Goal: Information Seeking & Learning: Learn about a topic

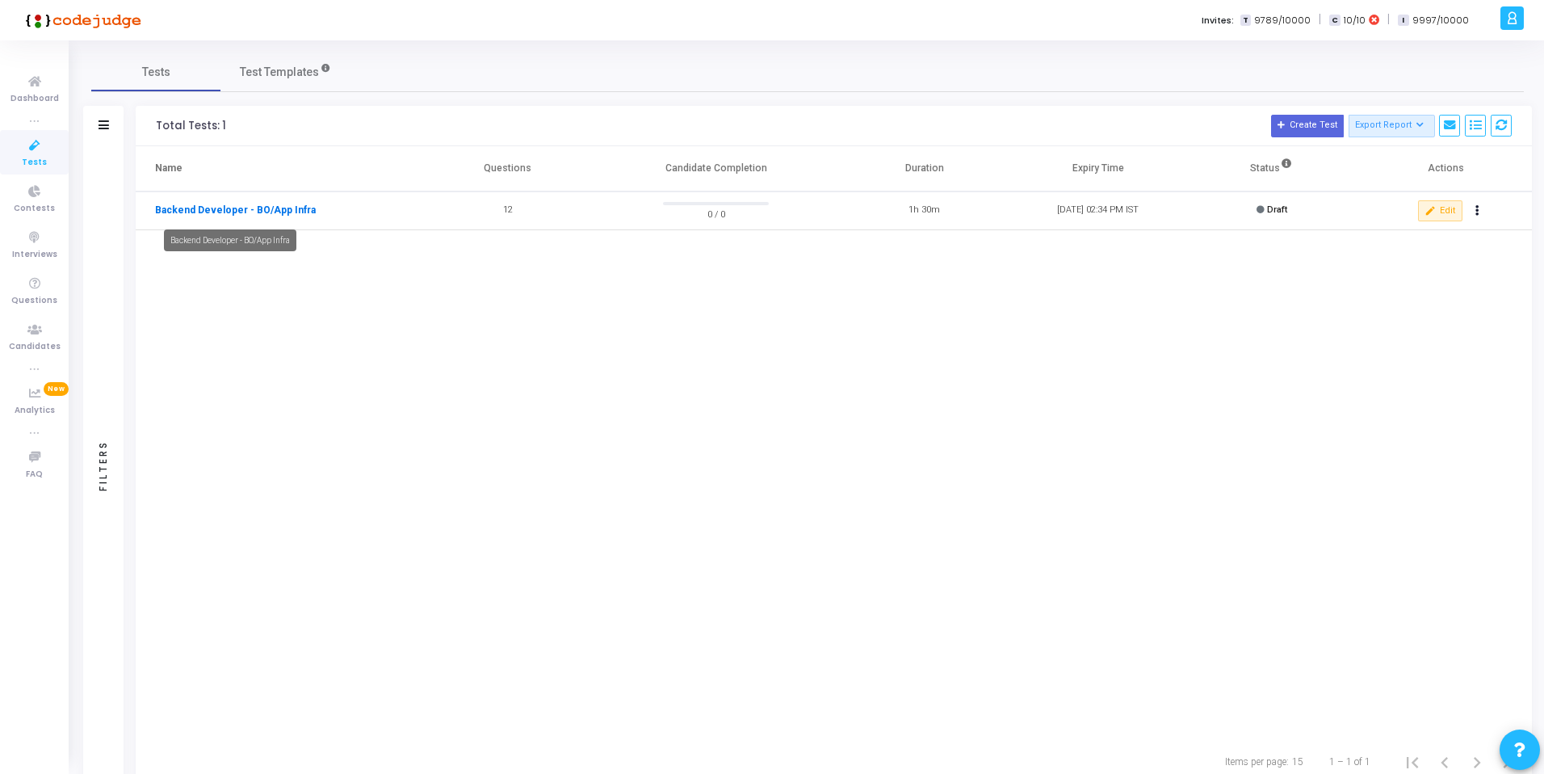
click at [226, 208] on link "Backend Developer - BO/App Infra" at bounding box center [235, 210] width 161 height 15
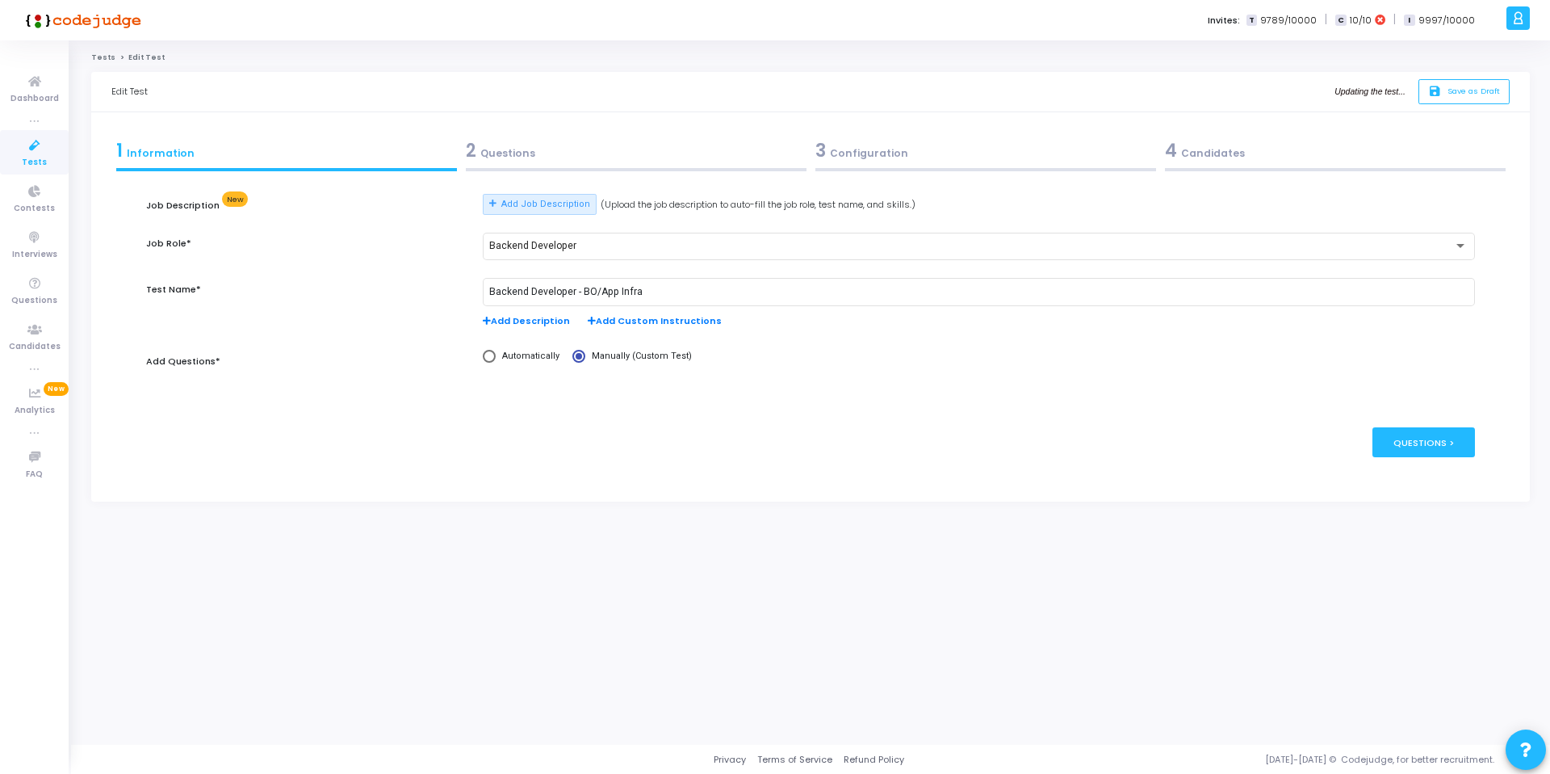
click at [513, 156] on div "2 Questions" at bounding box center [636, 150] width 341 height 27
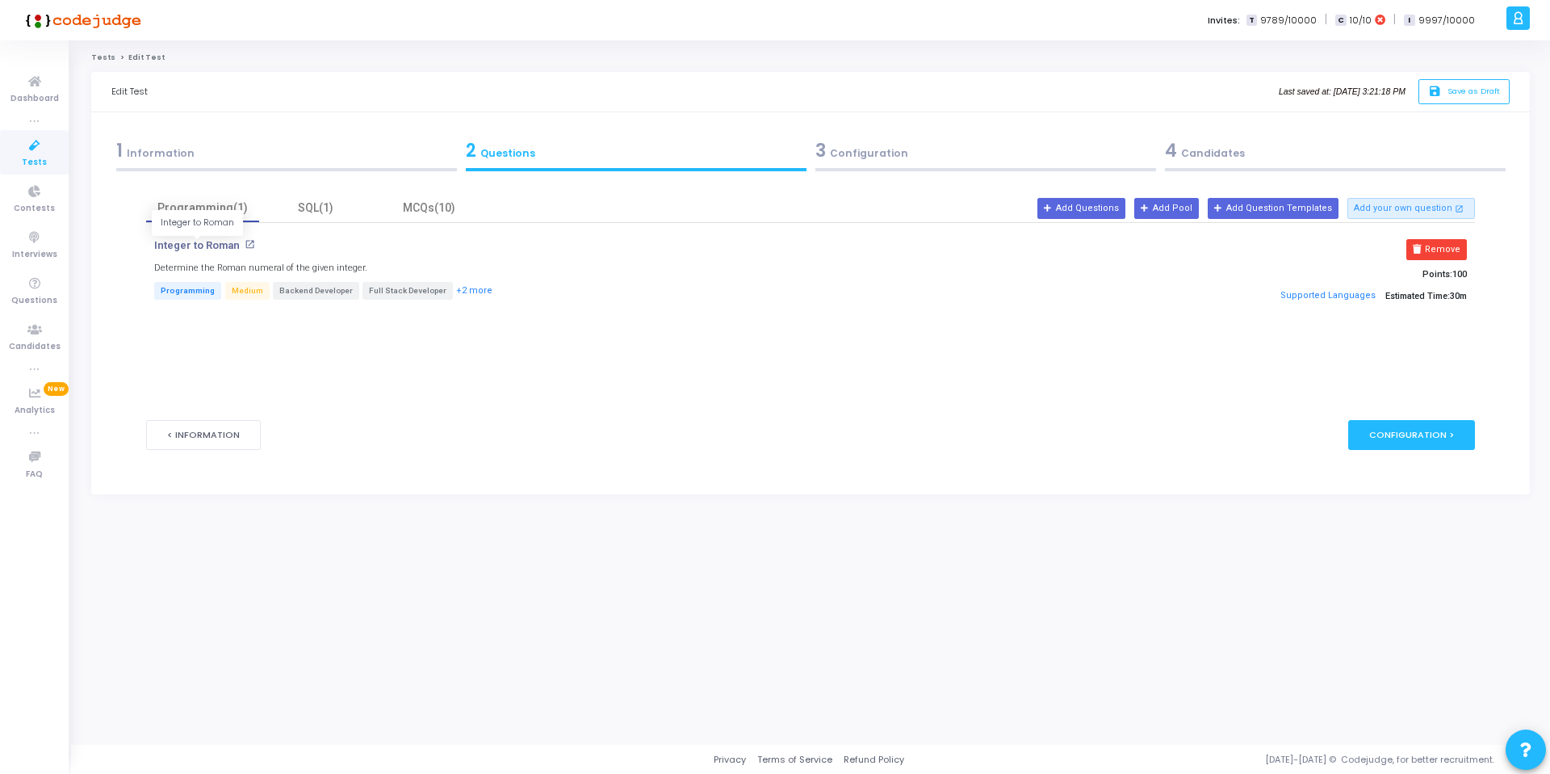
click at [194, 248] on p "Integer to Roman" at bounding box center [197, 245] width 86 height 13
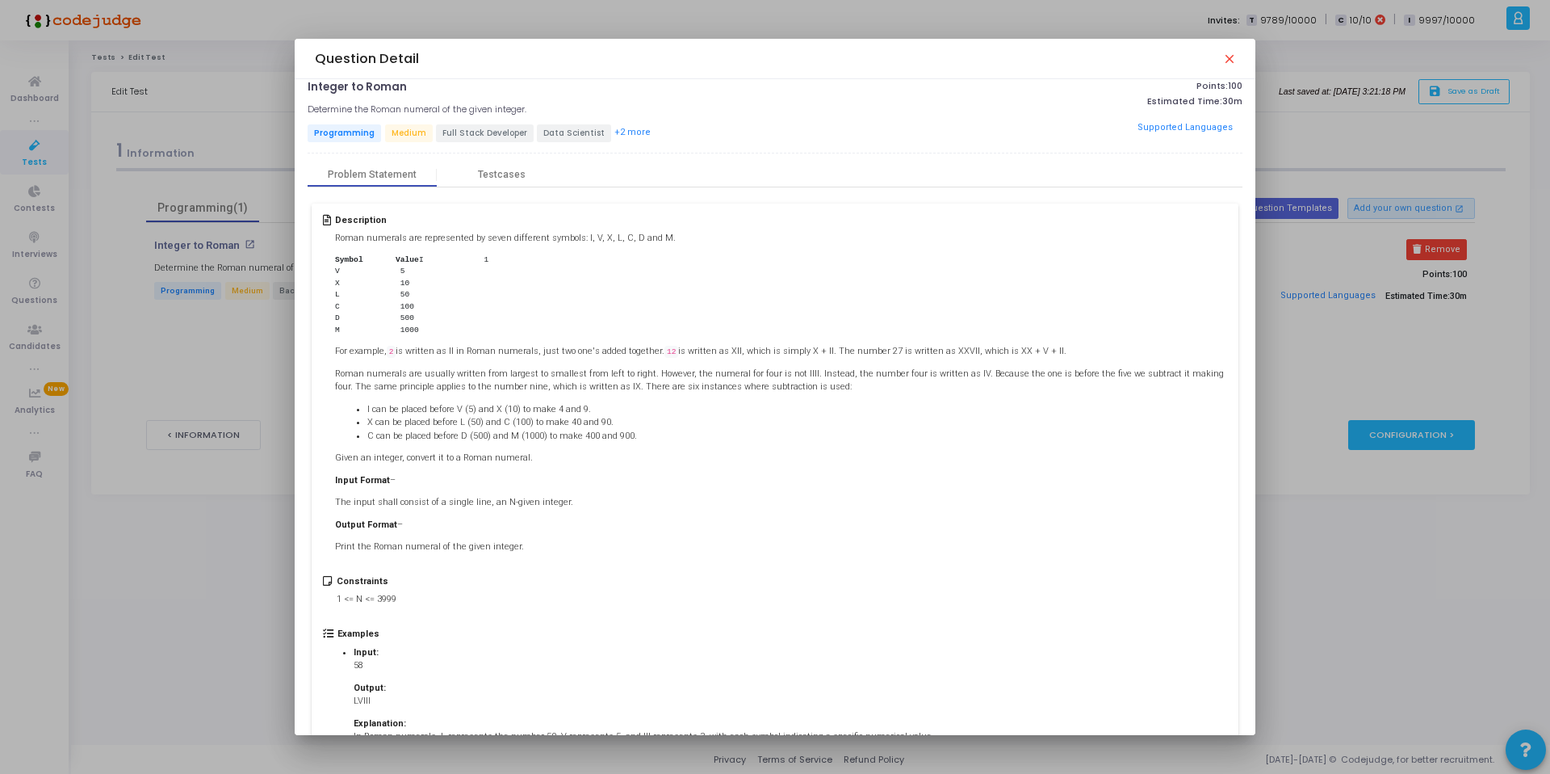
scroll to position [12, 0]
click at [487, 175] on div "Testcases" at bounding box center [502, 174] width 48 height 12
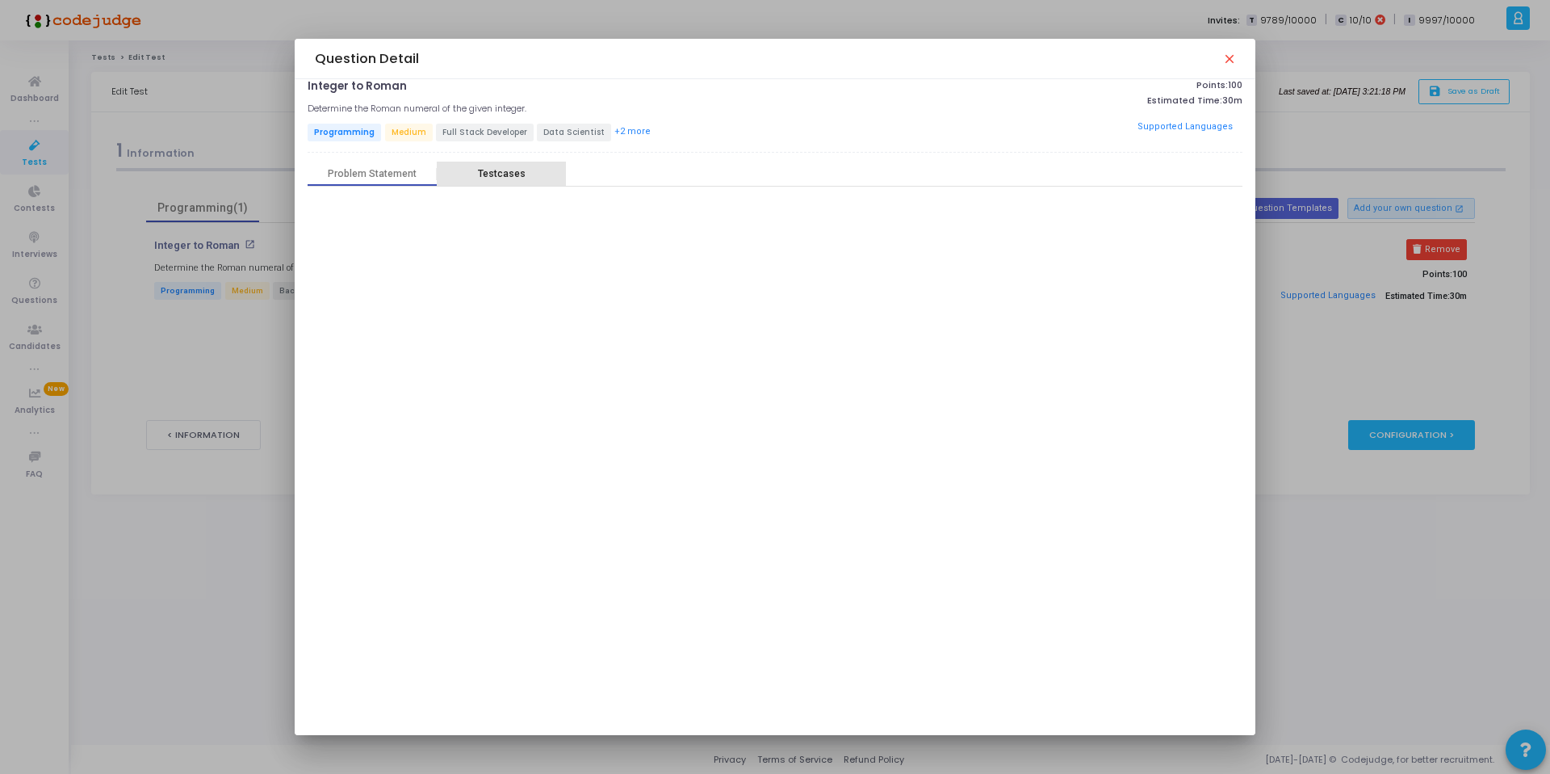
scroll to position [0, 0]
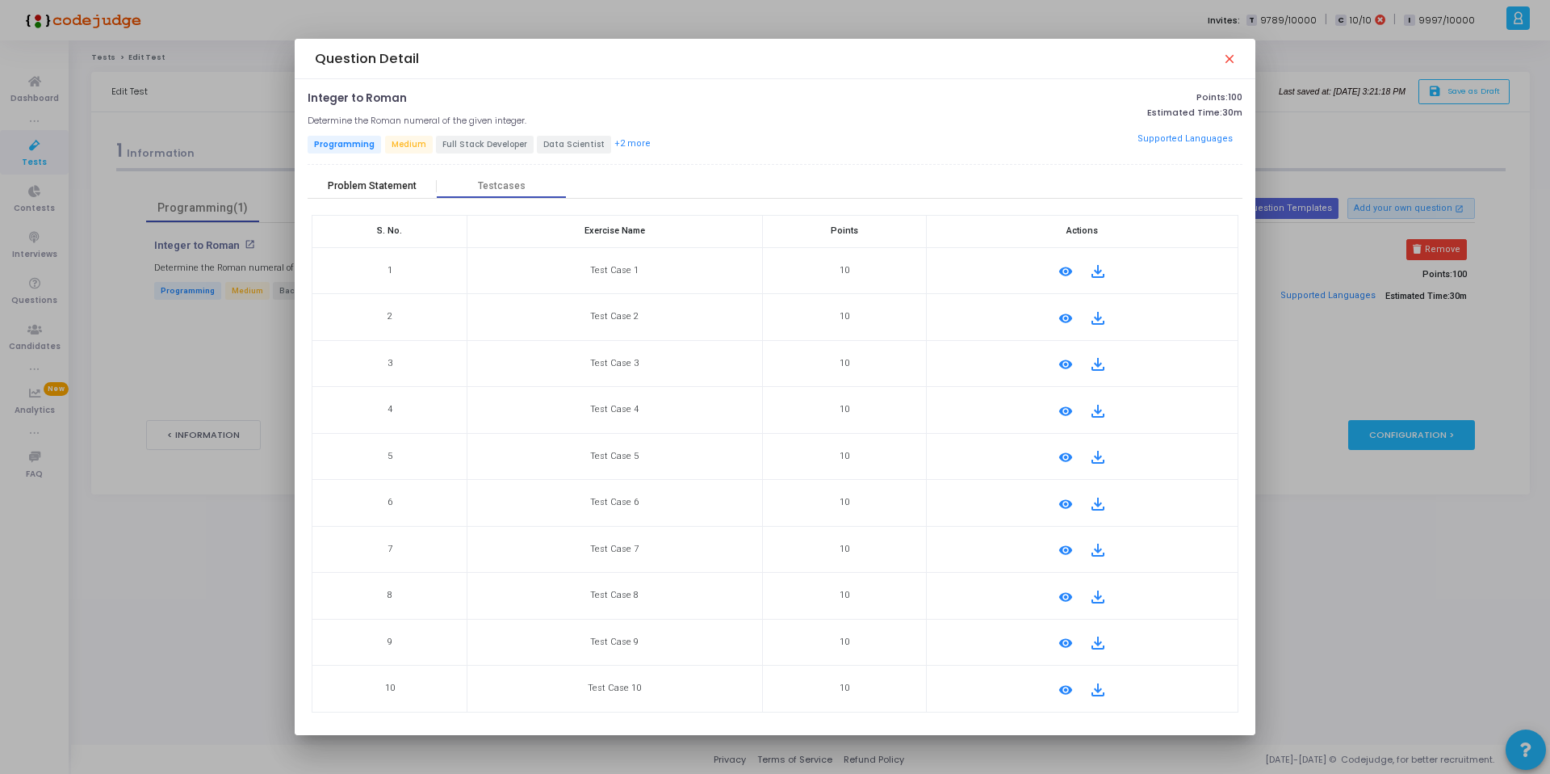
click at [388, 185] on div "Problem Statement" at bounding box center [372, 186] width 89 height 12
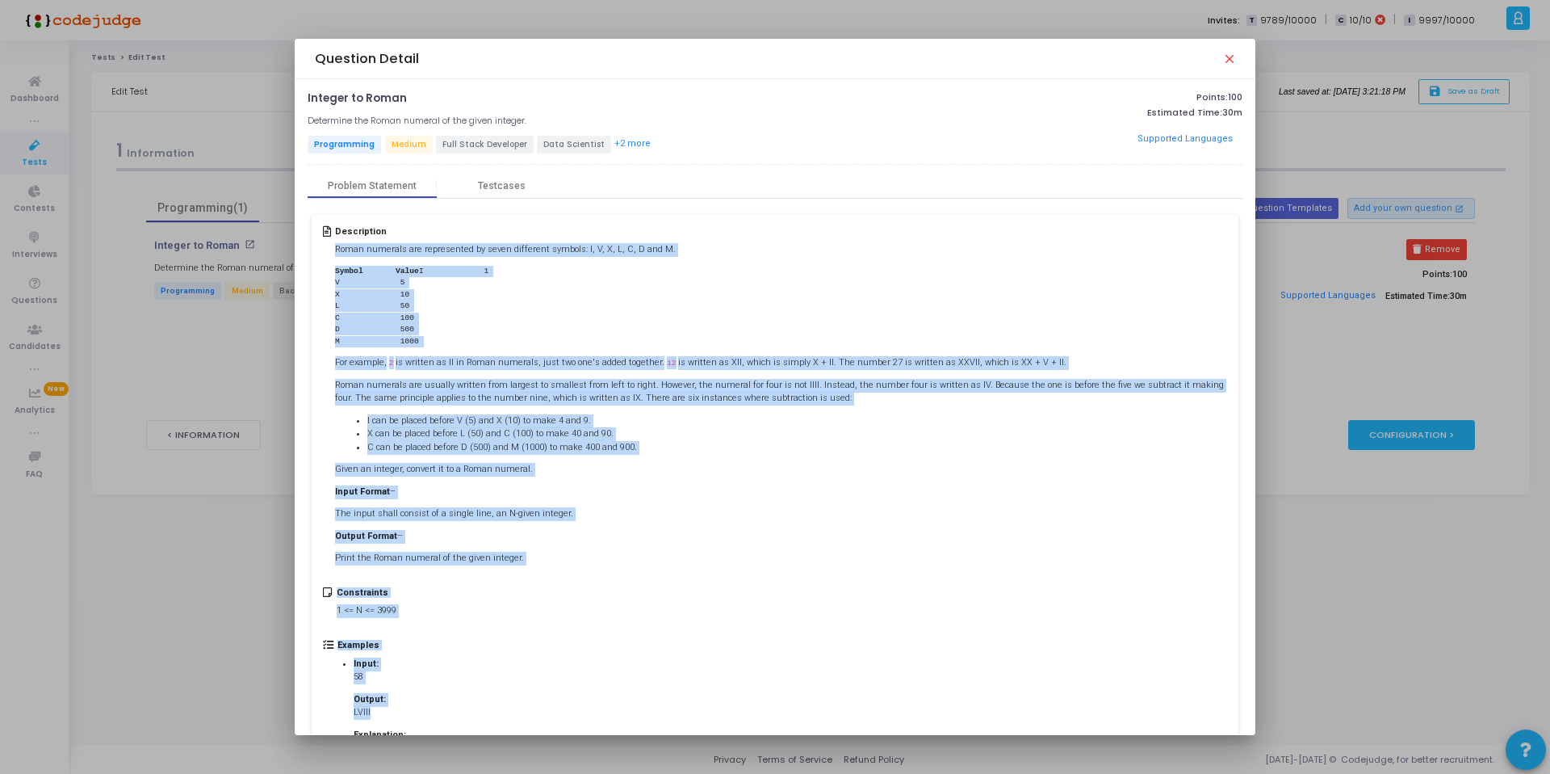
scroll to position [215, 0]
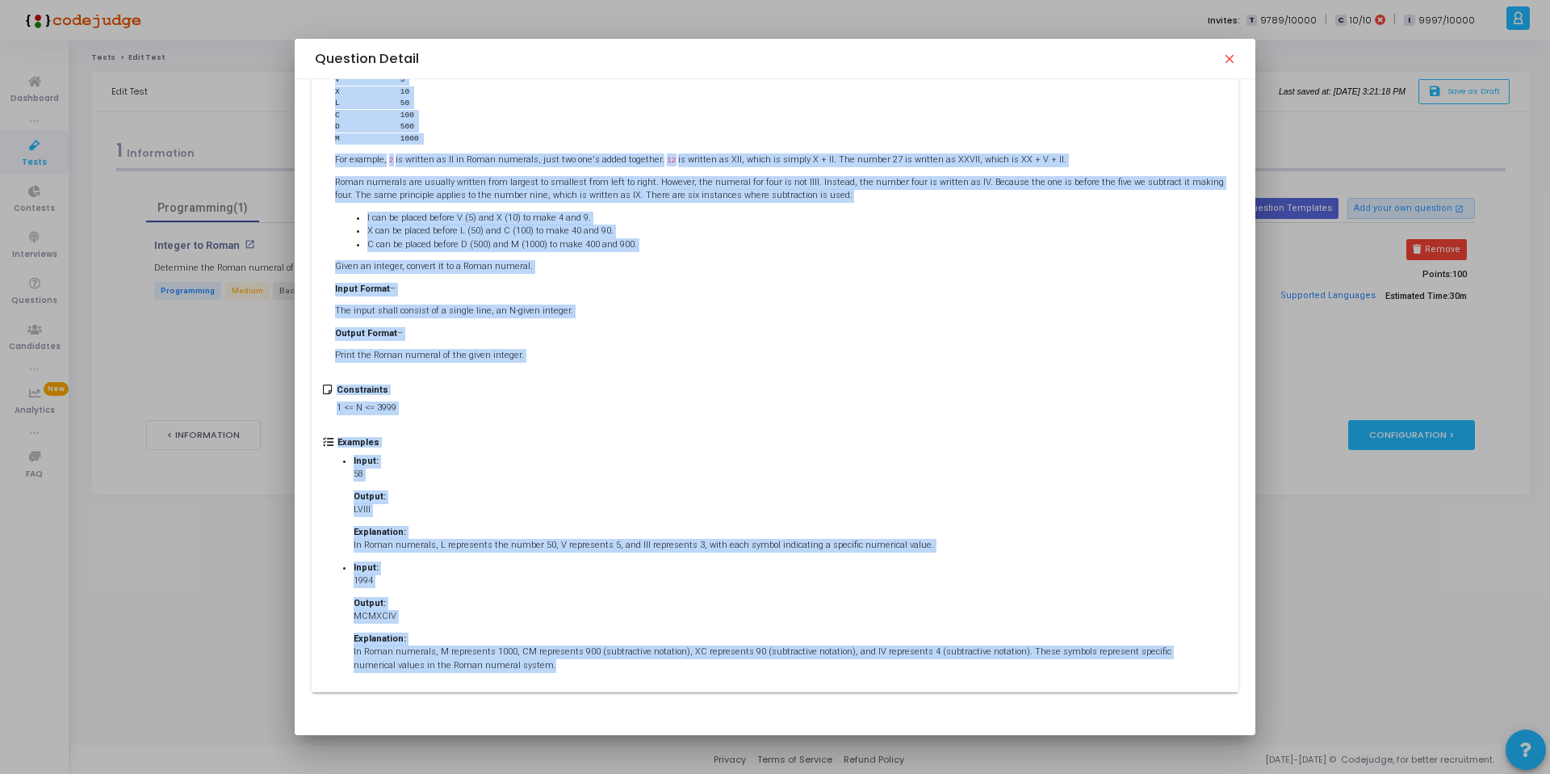
drag, startPoint x: 336, startPoint y: 249, endPoint x: 510, endPoint y: 673, distance: 458.8
click at [510, 673] on div "Description Roman numerals are represented by seven different symbols: I, V, X,…" at bounding box center [775, 352] width 926 height 680
copy div "Lorem ipsumdol sit ametconsect ad elits doeiusmod tempori: U, L, E, D, M, A eni…"
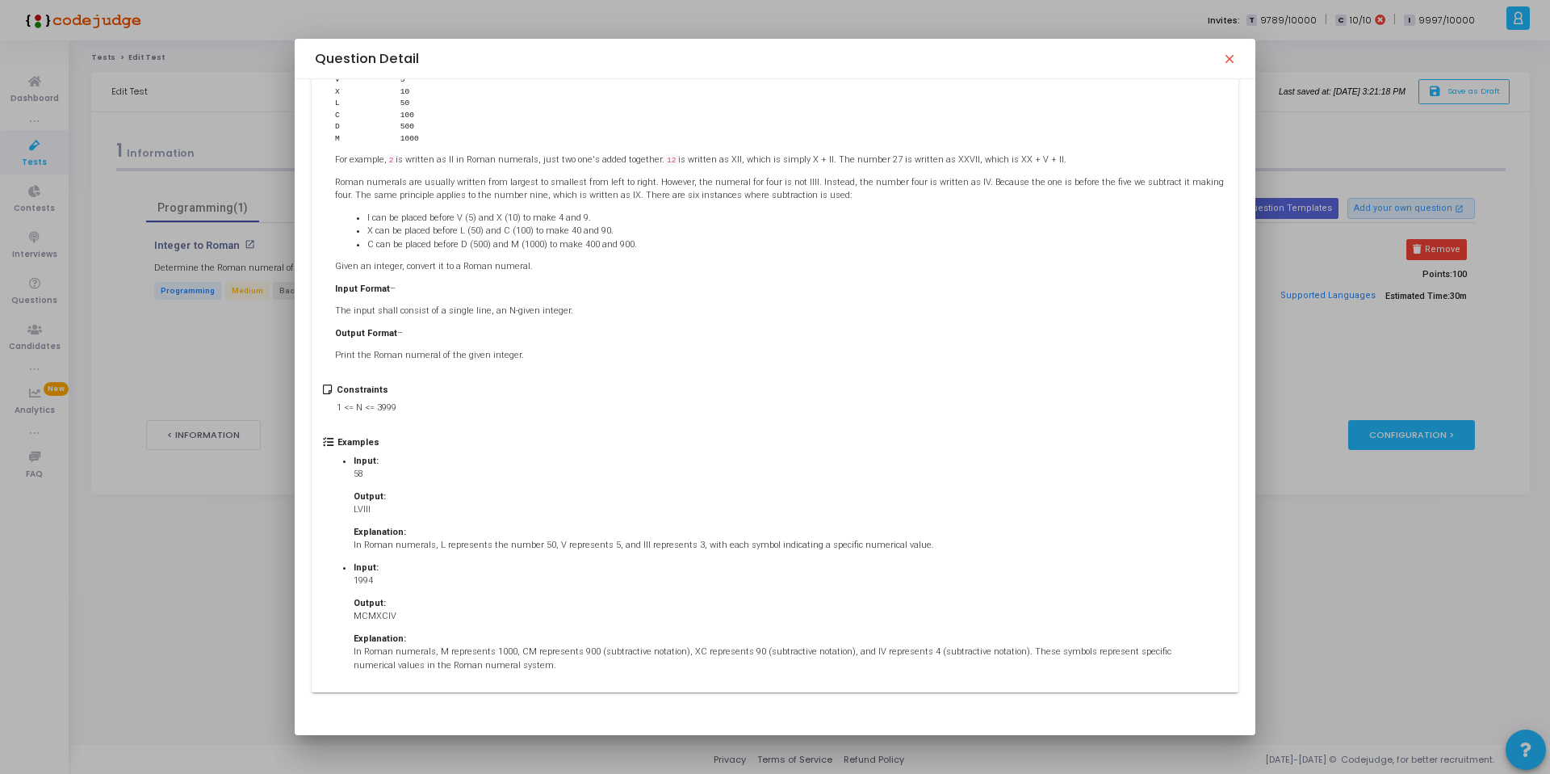
click at [1298, 375] on div at bounding box center [775, 387] width 1550 height 774
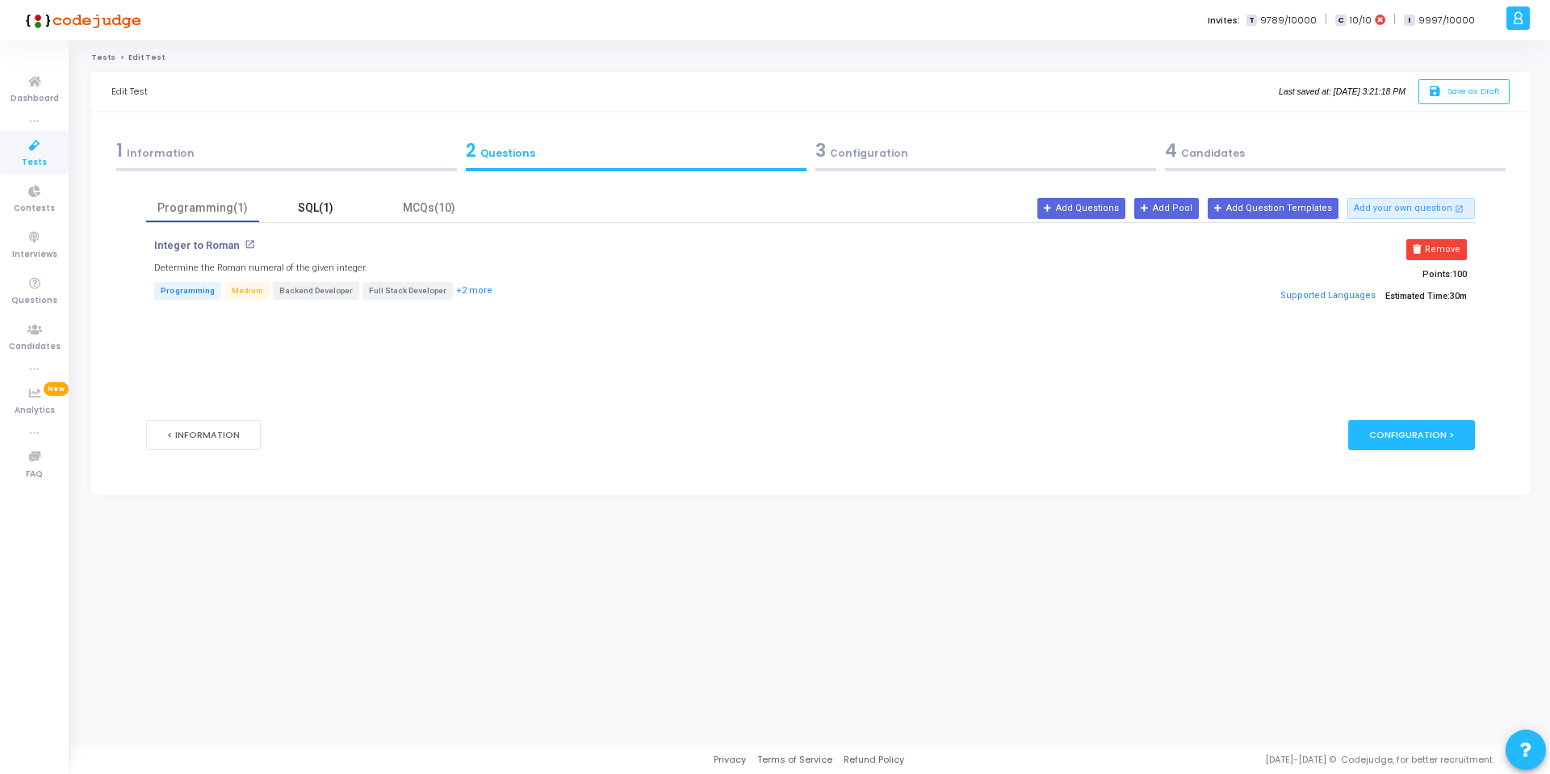
click at [319, 200] on div "SQL(1)" at bounding box center [316, 207] width 94 height 17
click at [238, 246] on p "Percentage of Students" at bounding box center [214, 245] width 120 height 13
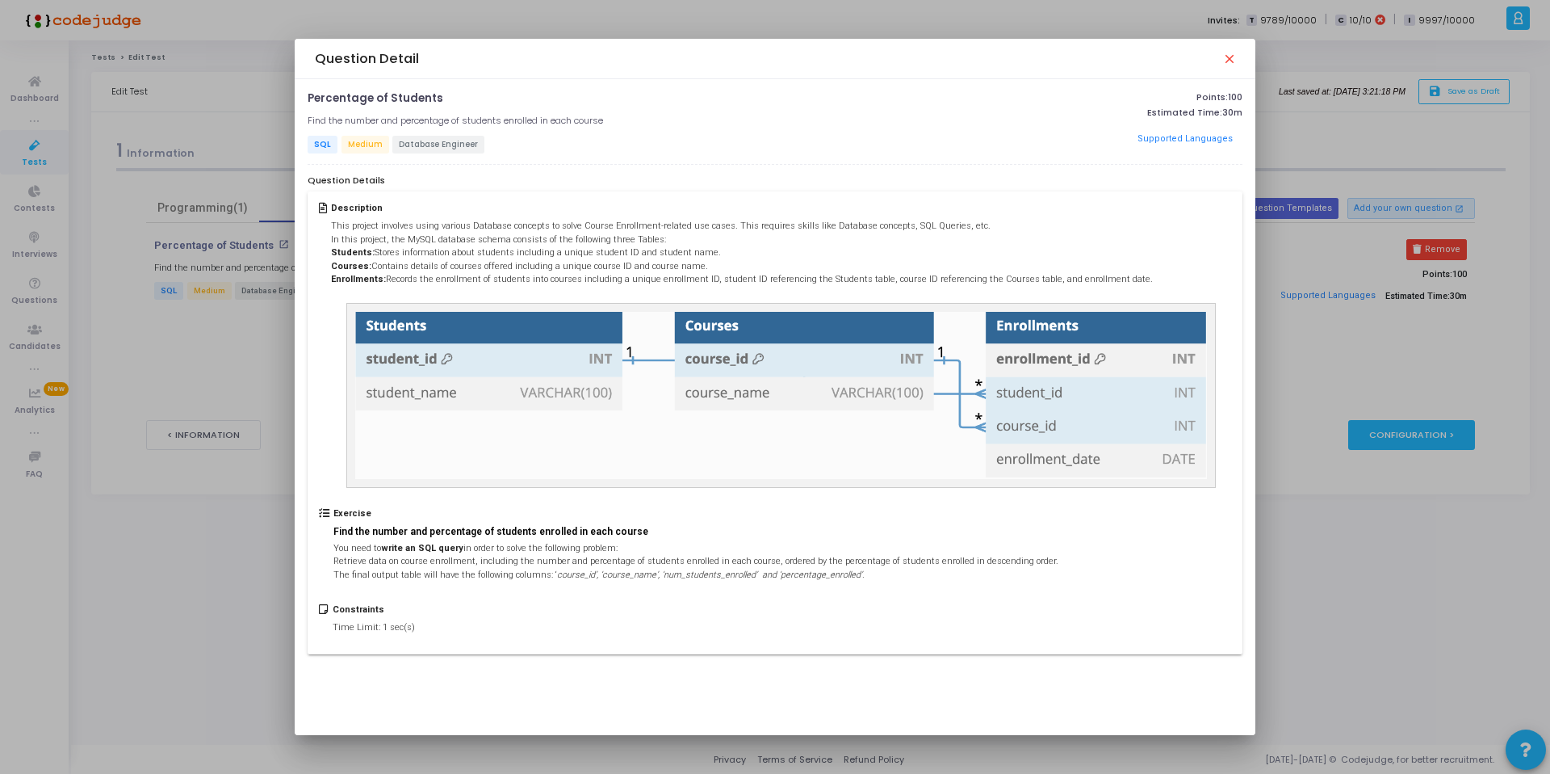
click at [279, 359] on div at bounding box center [775, 387] width 1550 height 774
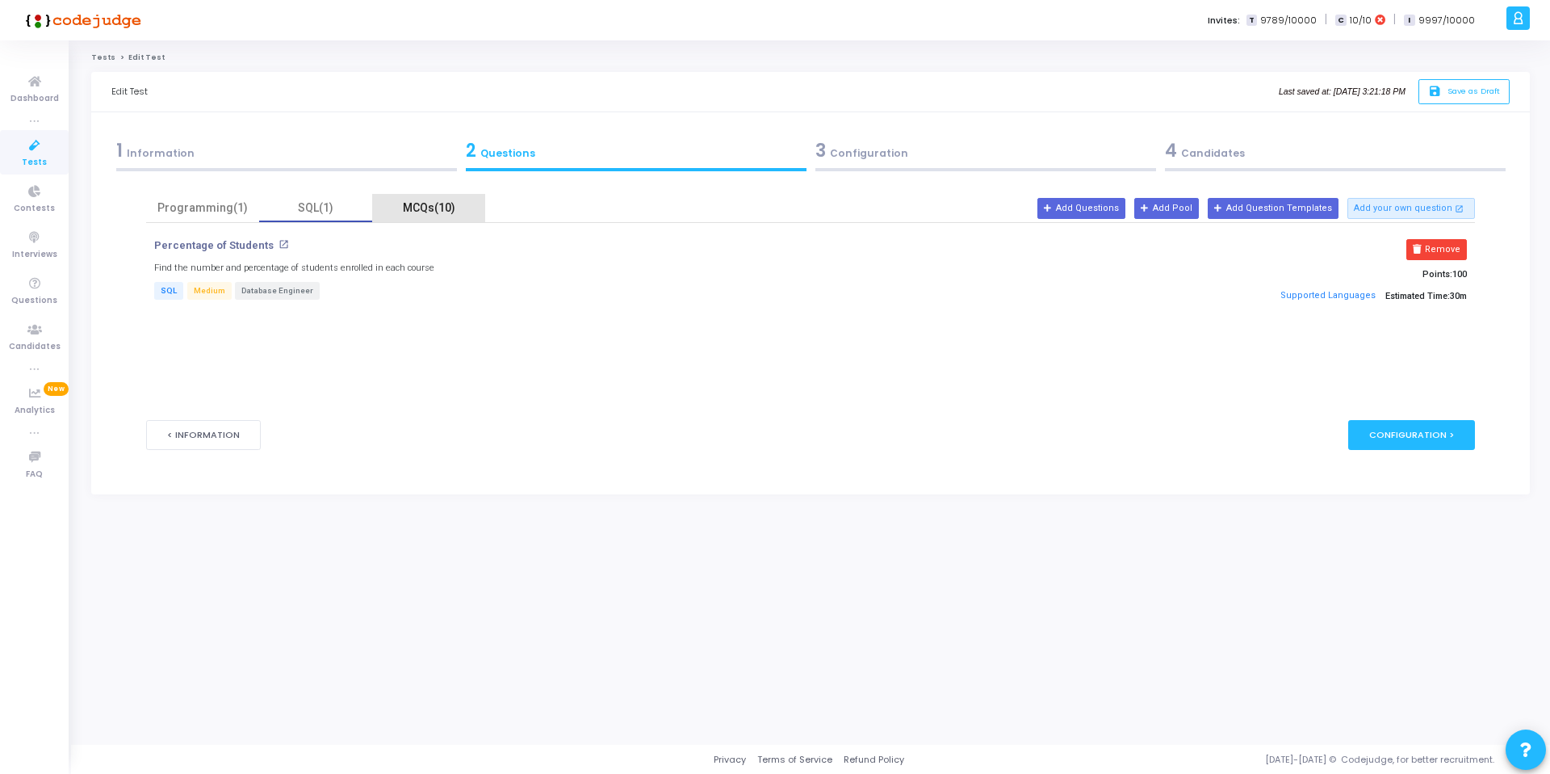
click at [419, 212] on div "MCQs(10)" at bounding box center [429, 207] width 94 height 17
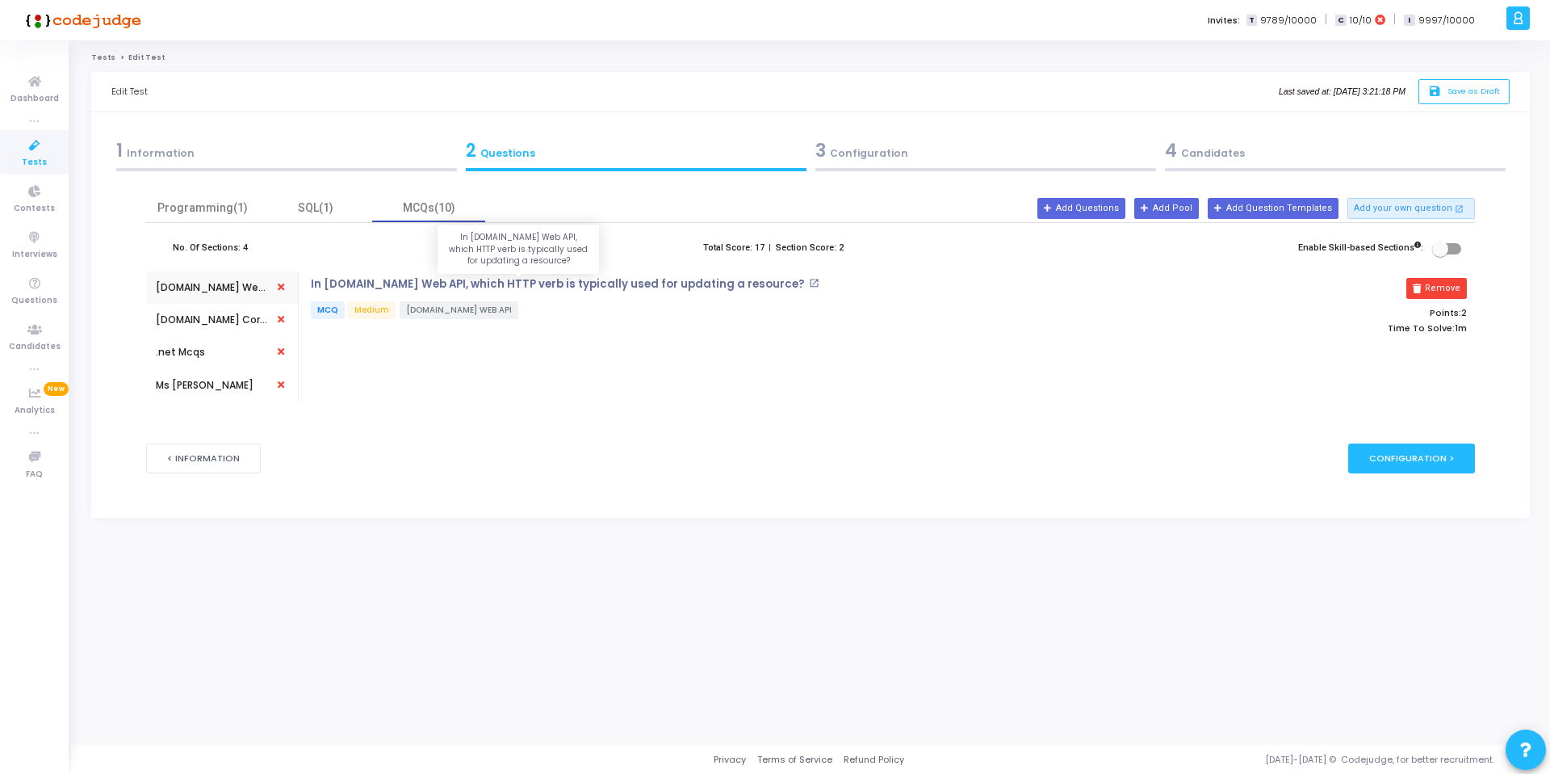
click at [514, 289] on p "In [DOMAIN_NAME] Web API, which HTTP verb is typically used for updating a reso…" at bounding box center [558, 284] width 494 height 13
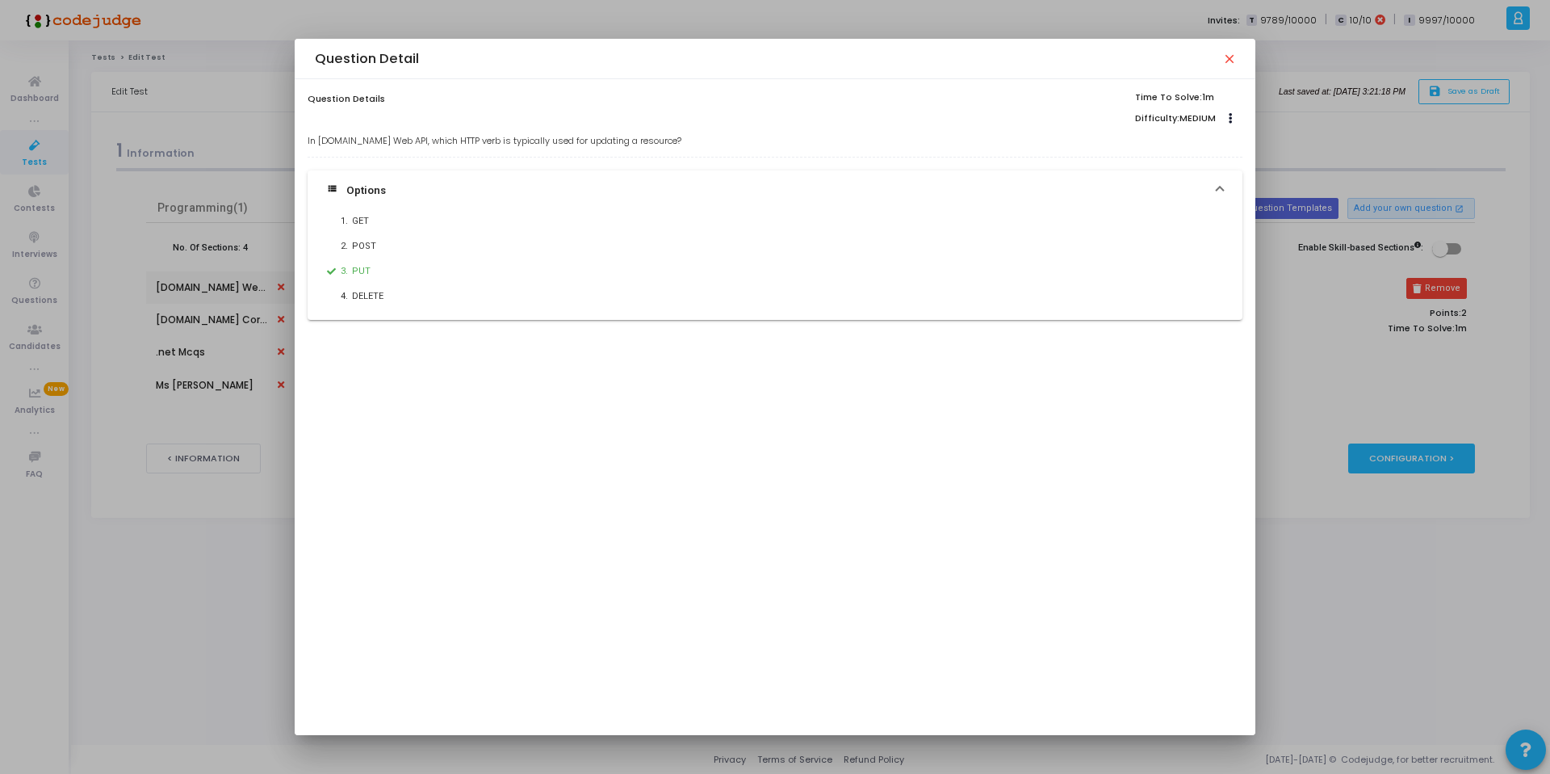
click at [226, 371] on div at bounding box center [775, 387] width 1550 height 774
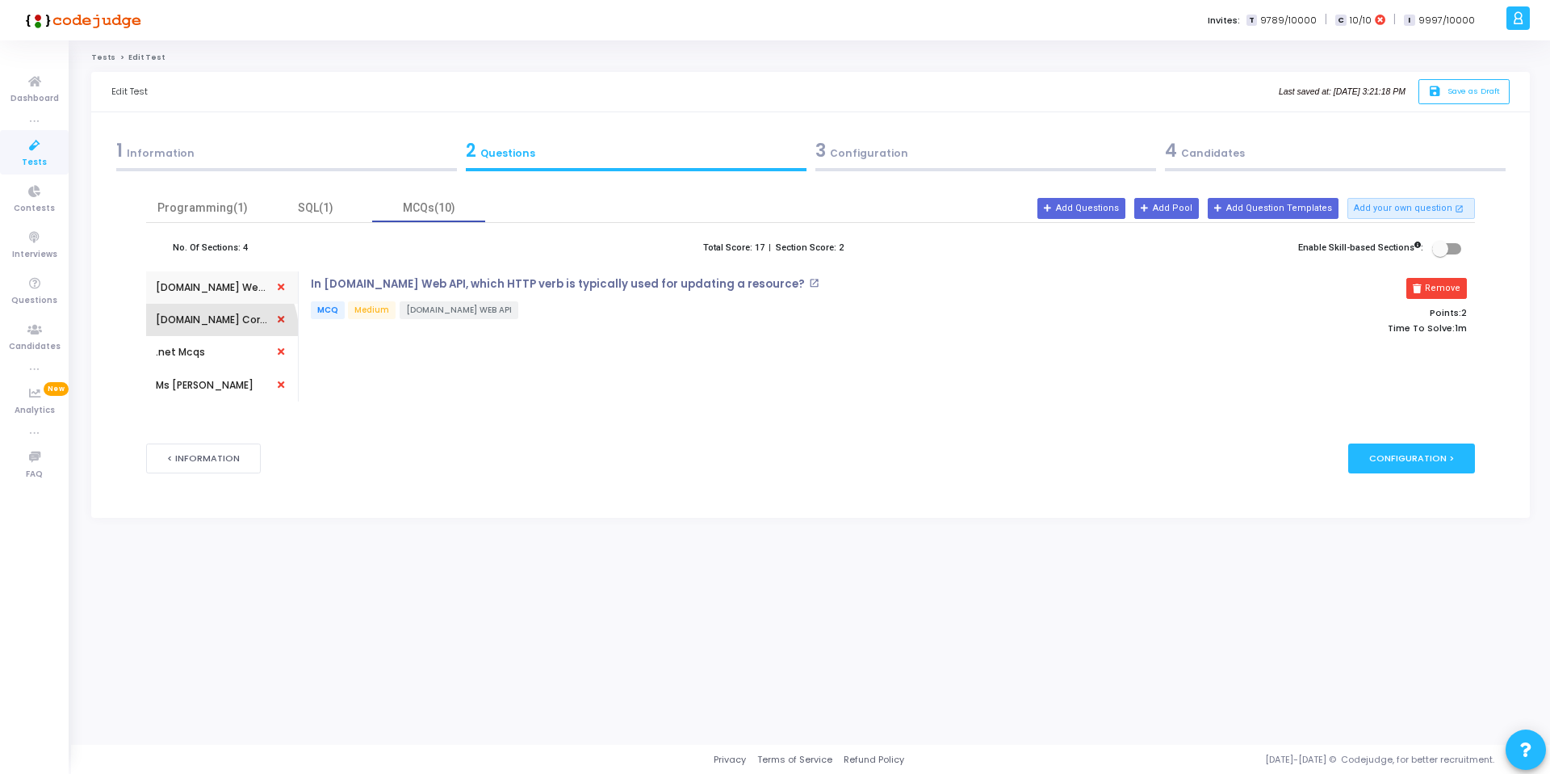
click at [218, 330] on div "[DOMAIN_NAME] Core Mcqs" at bounding box center [212, 320] width 113 height 32
click at [484, 287] on p "In [DOMAIN_NAME] Core, what is the purpose of the appsettings.json file?" at bounding box center [519, 284] width 416 height 13
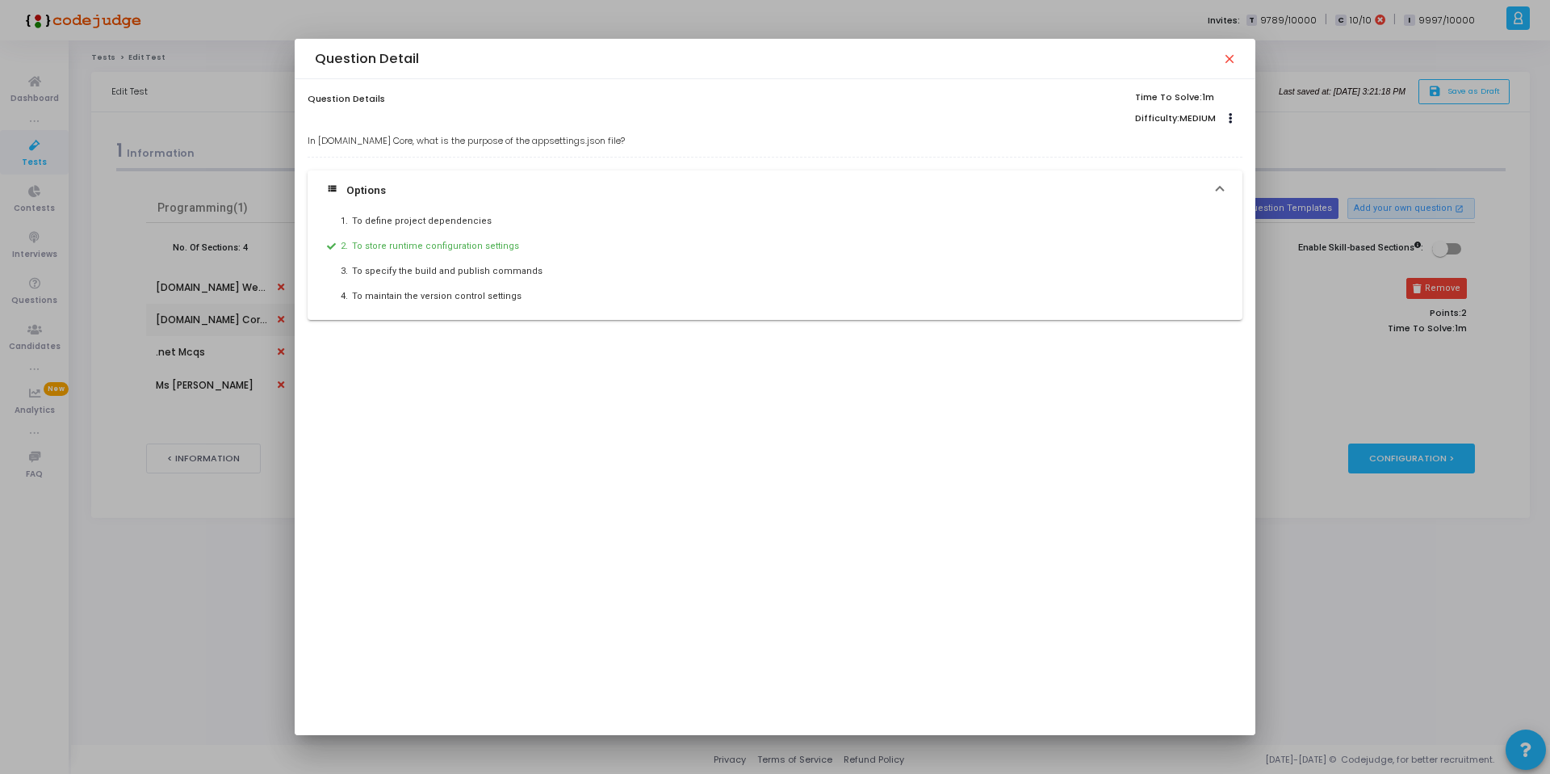
click at [257, 341] on div at bounding box center [775, 387] width 1550 height 774
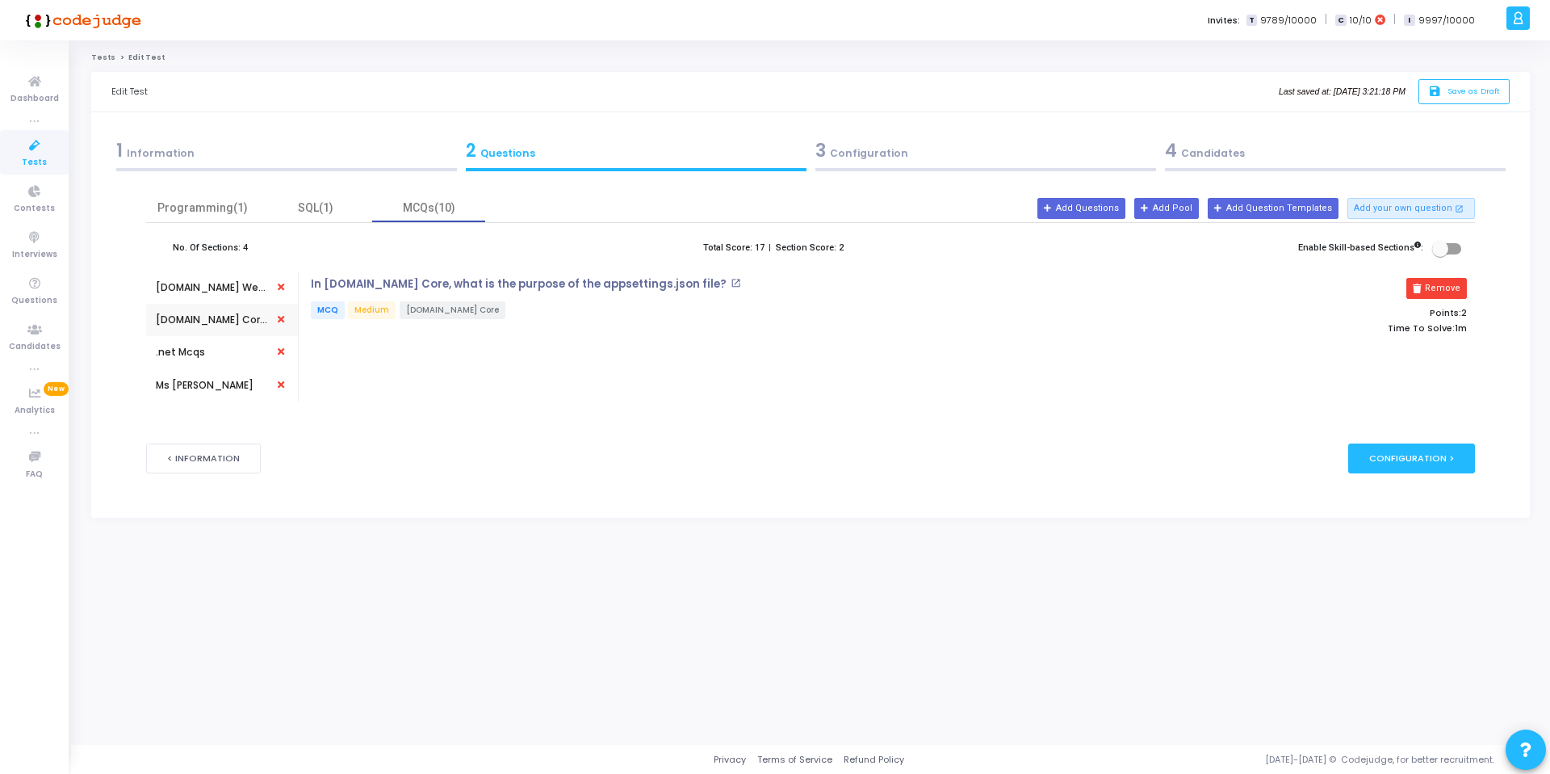
click at [205, 352] on div ".net Mcqs" at bounding box center [222, 352] width 132 height 32
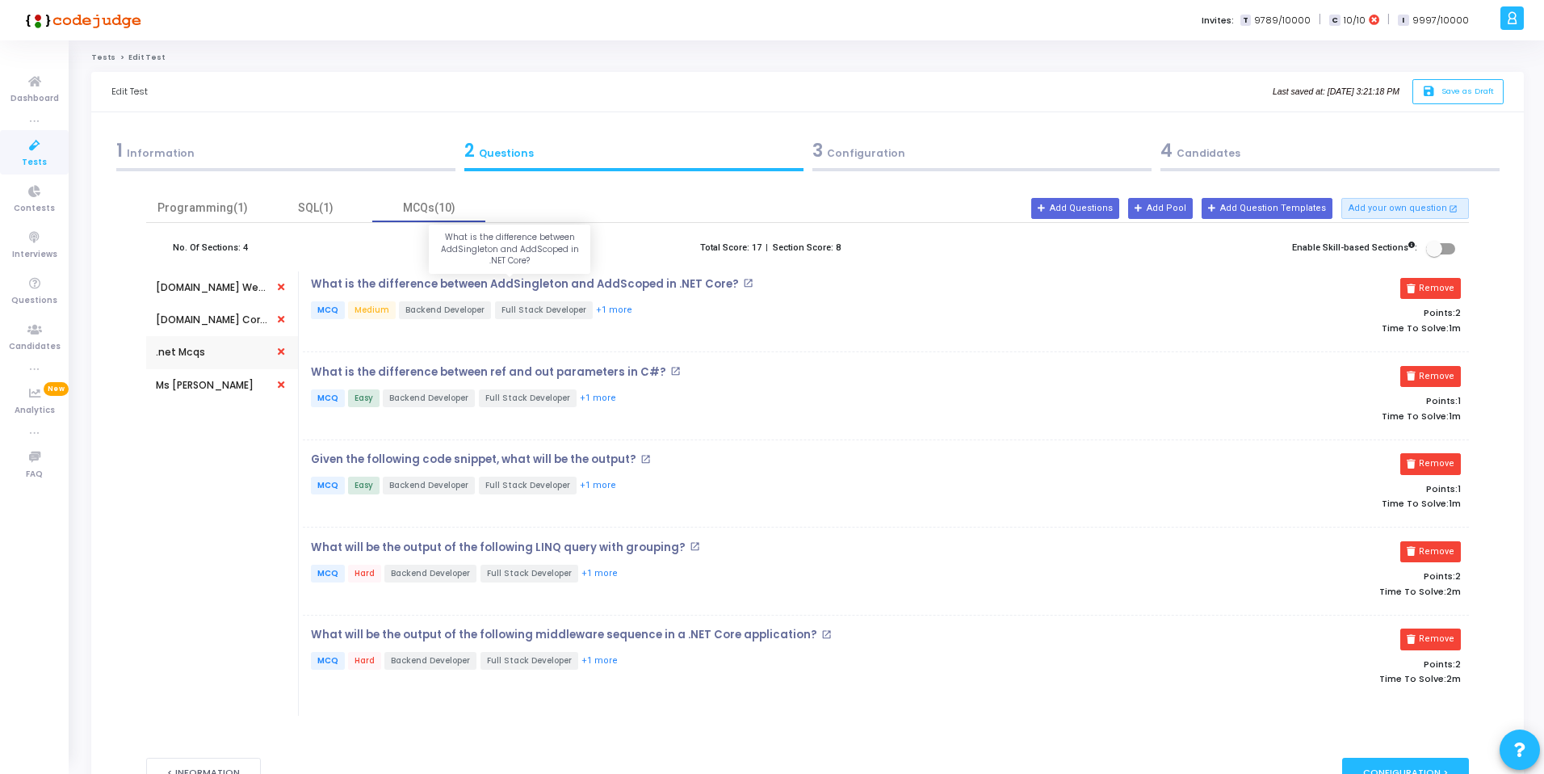
click at [522, 281] on p "What is the difference between AddSingleton and AddScoped in .NET Core?" at bounding box center [525, 284] width 428 height 13
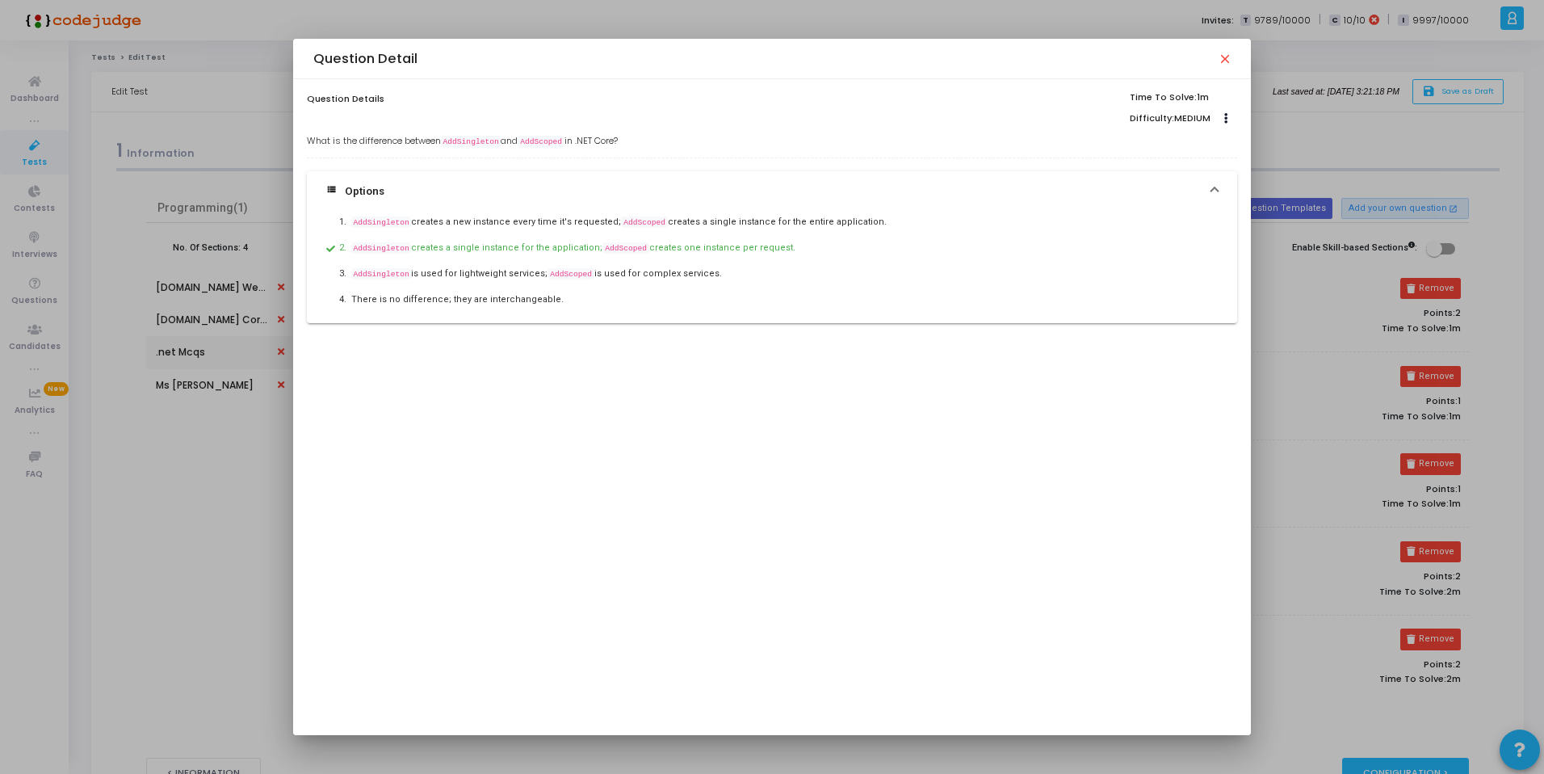
click at [232, 396] on div at bounding box center [772, 387] width 1544 height 774
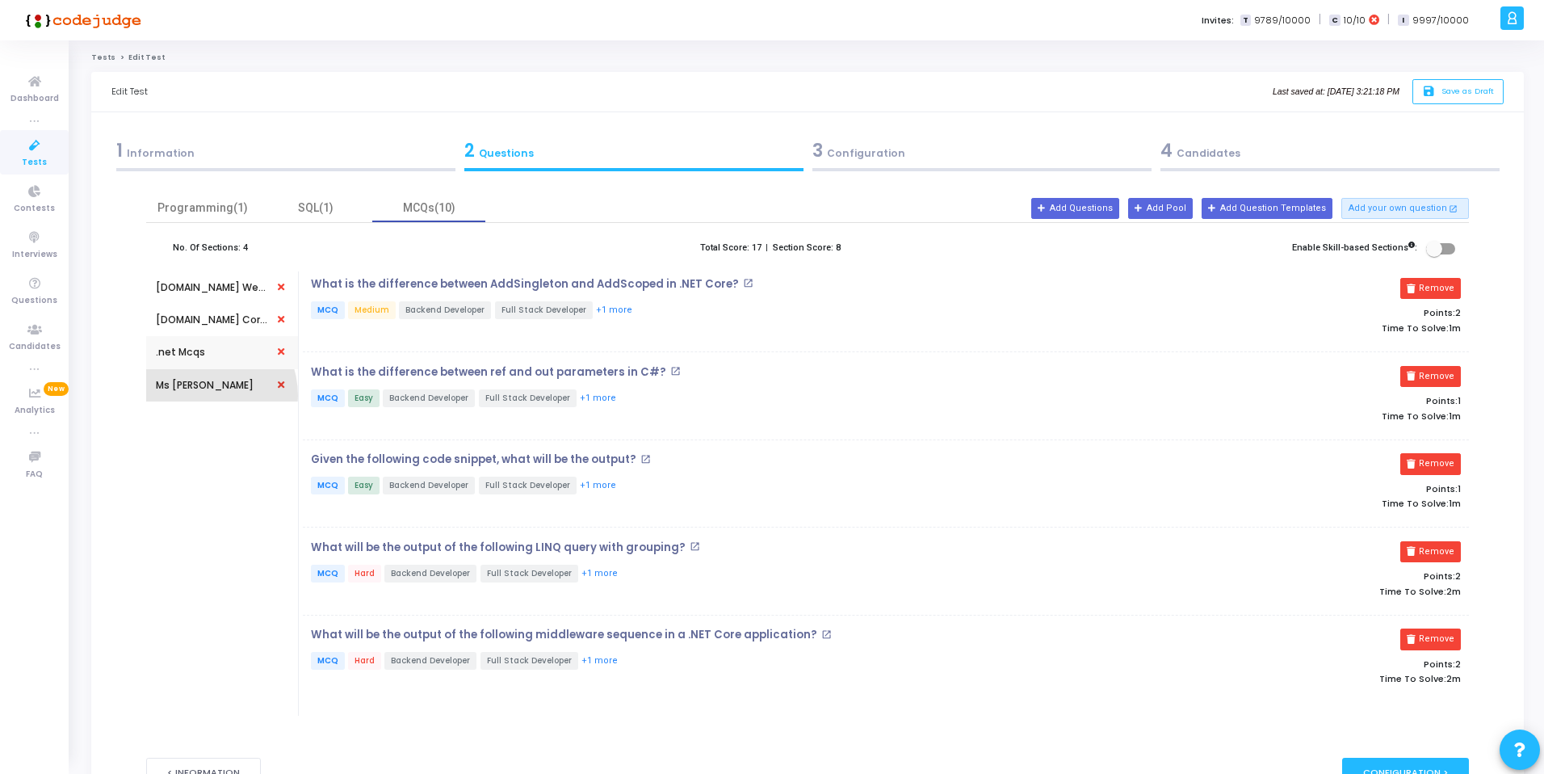
click at [198, 396] on div "Ms [PERSON_NAME]" at bounding box center [205, 385] width 98 height 32
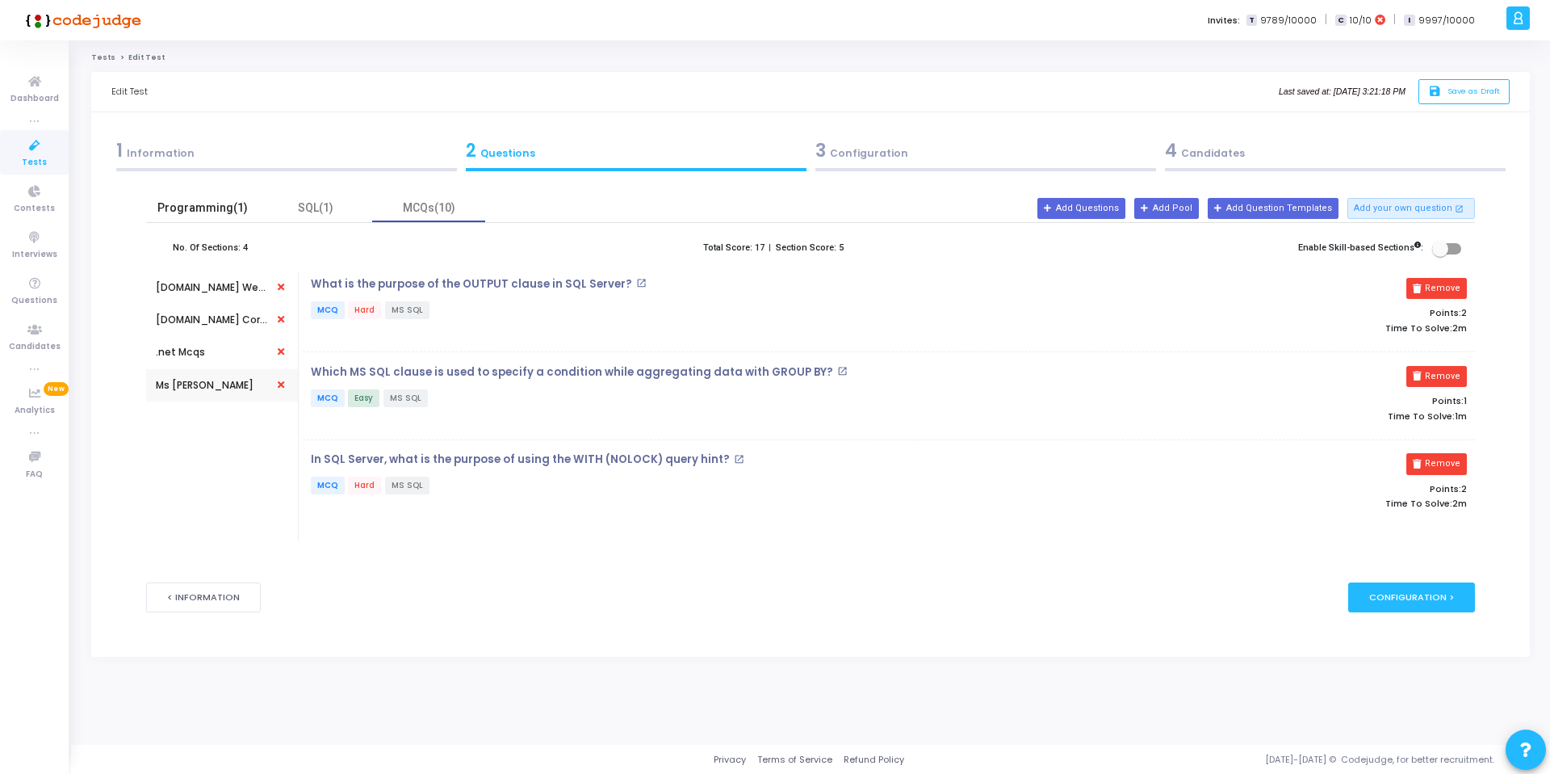
click at [206, 211] on div "Programming(1)" at bounding box center [203, 207] width 94 height 17
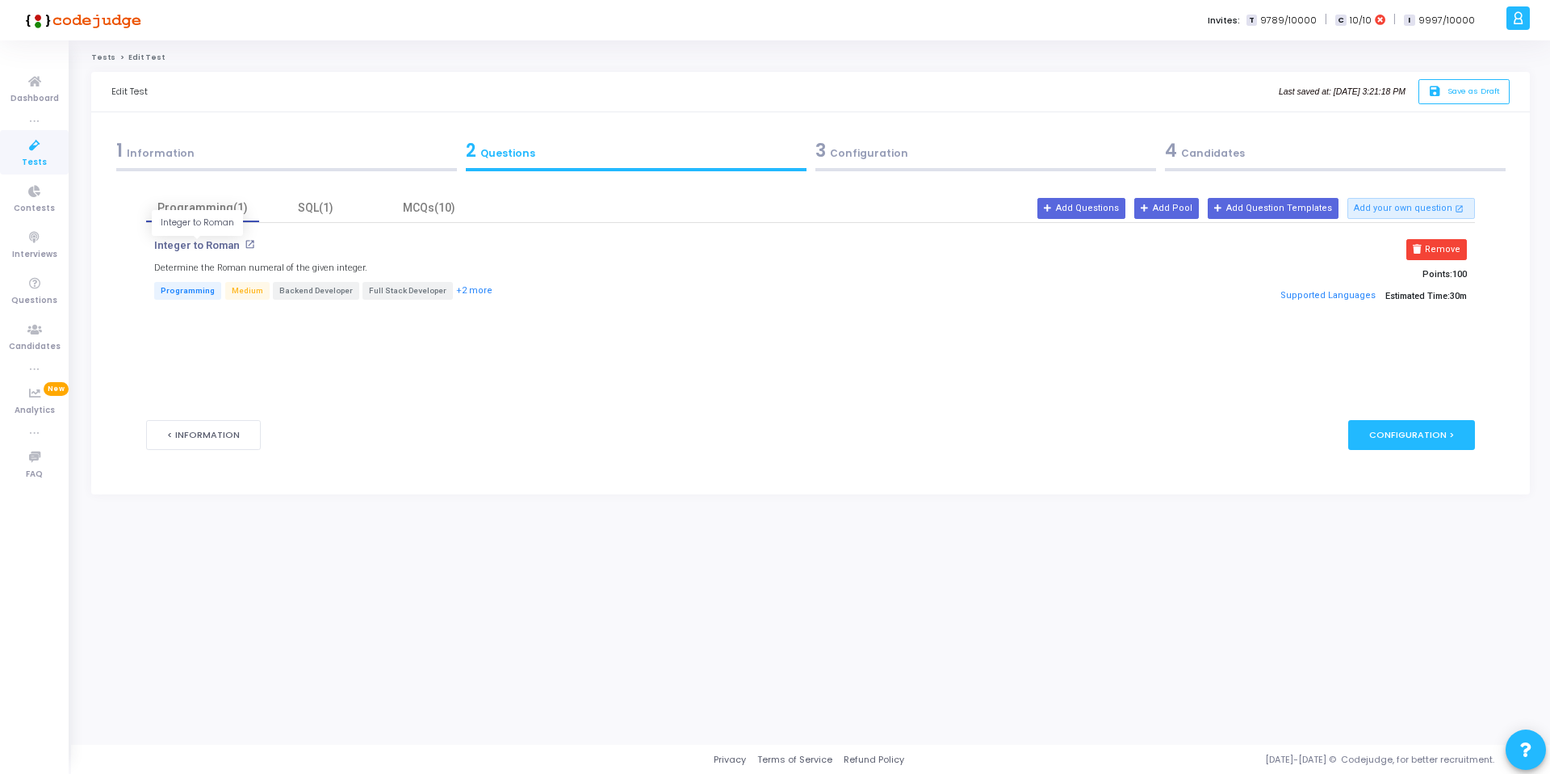
click at [203, 246] on p "Integer to Roman" at bounding box center [197, 245] width 86 height 13
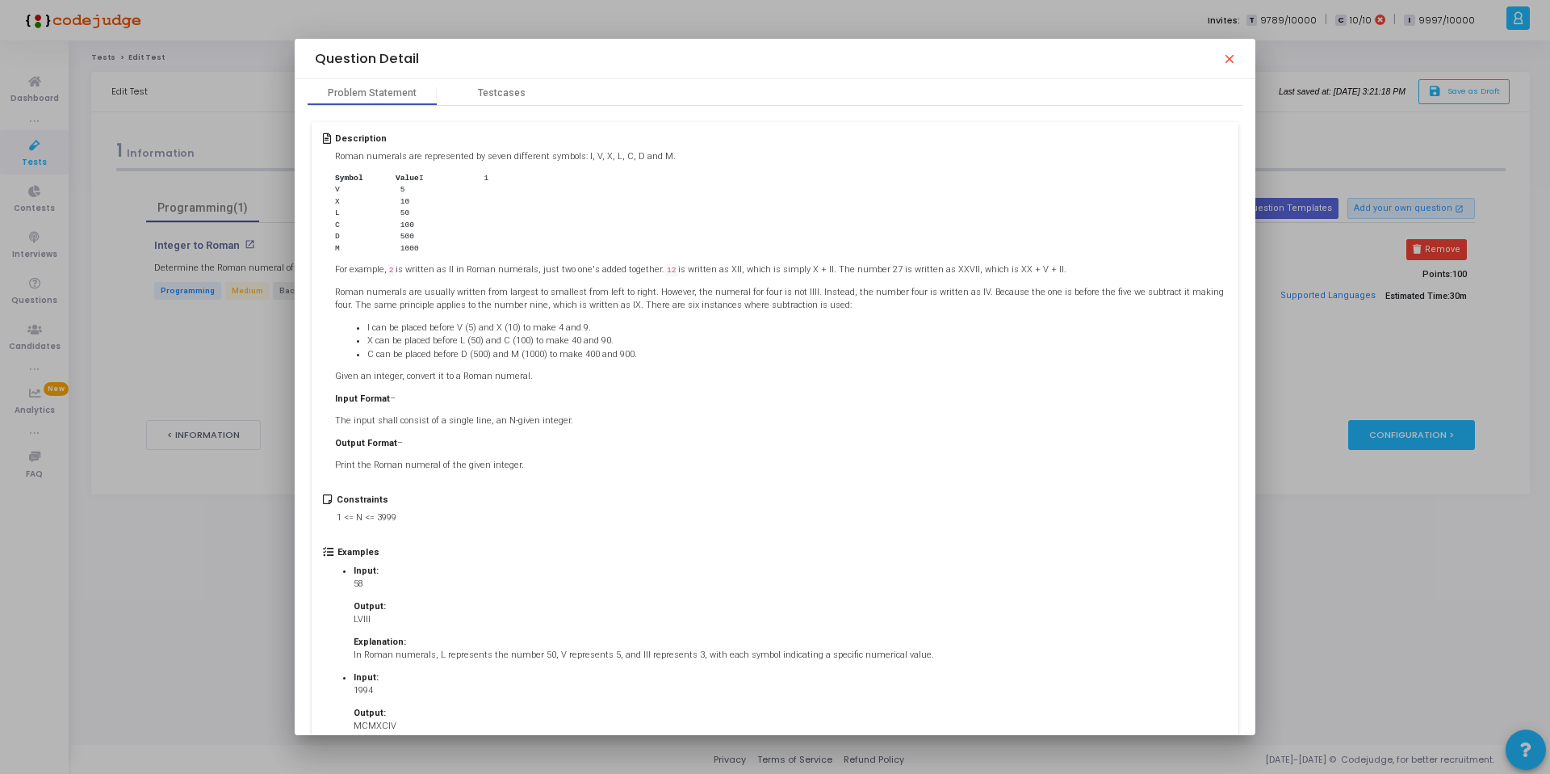
scroll to position [94, 0]
click at [219, 312] on div at bounding box center [775, 387] width 1550 height 774
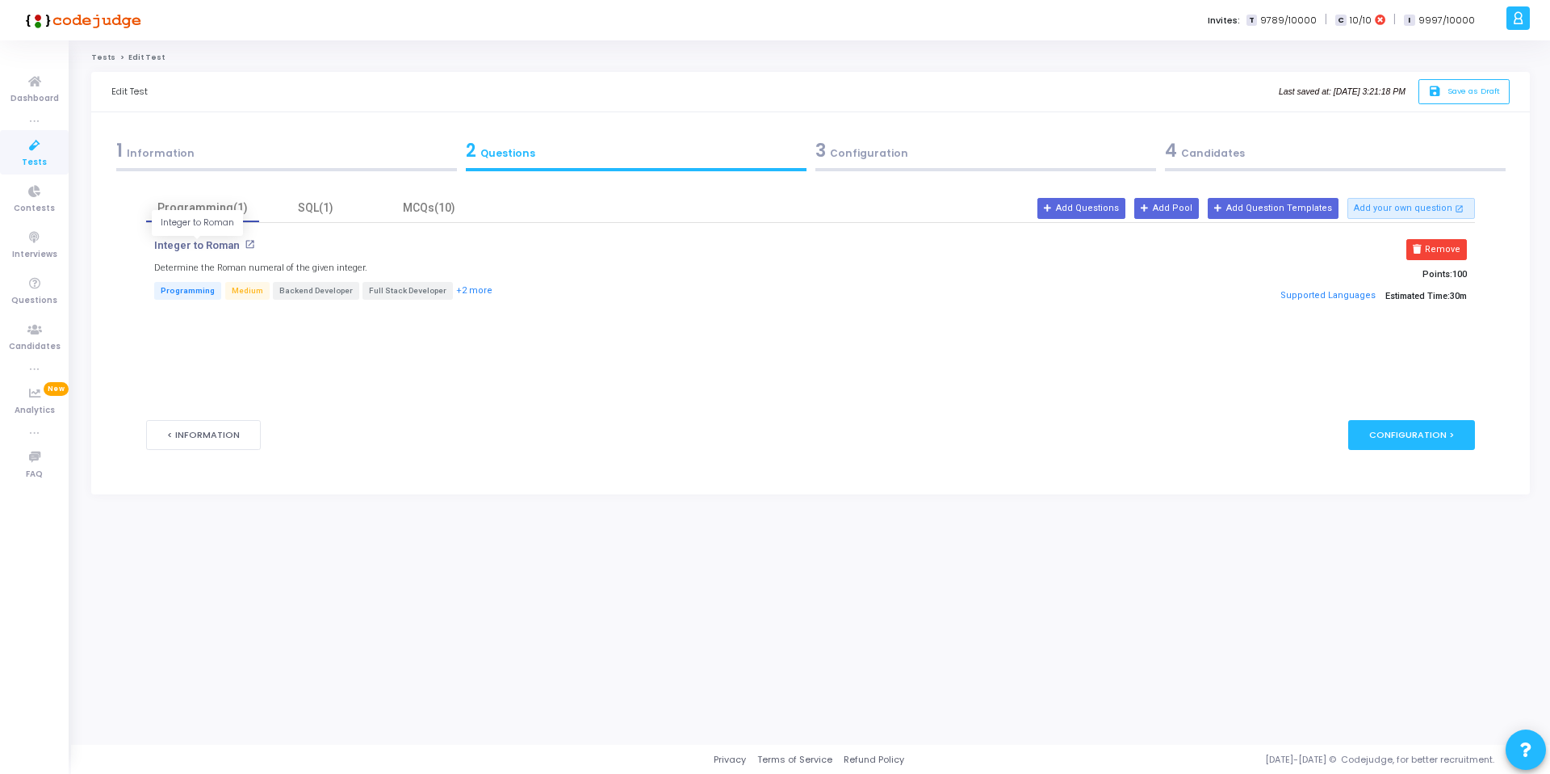
click at [179, 248] on p "Integer to Roman" at bounding box center [197, 245] width 86 height 13
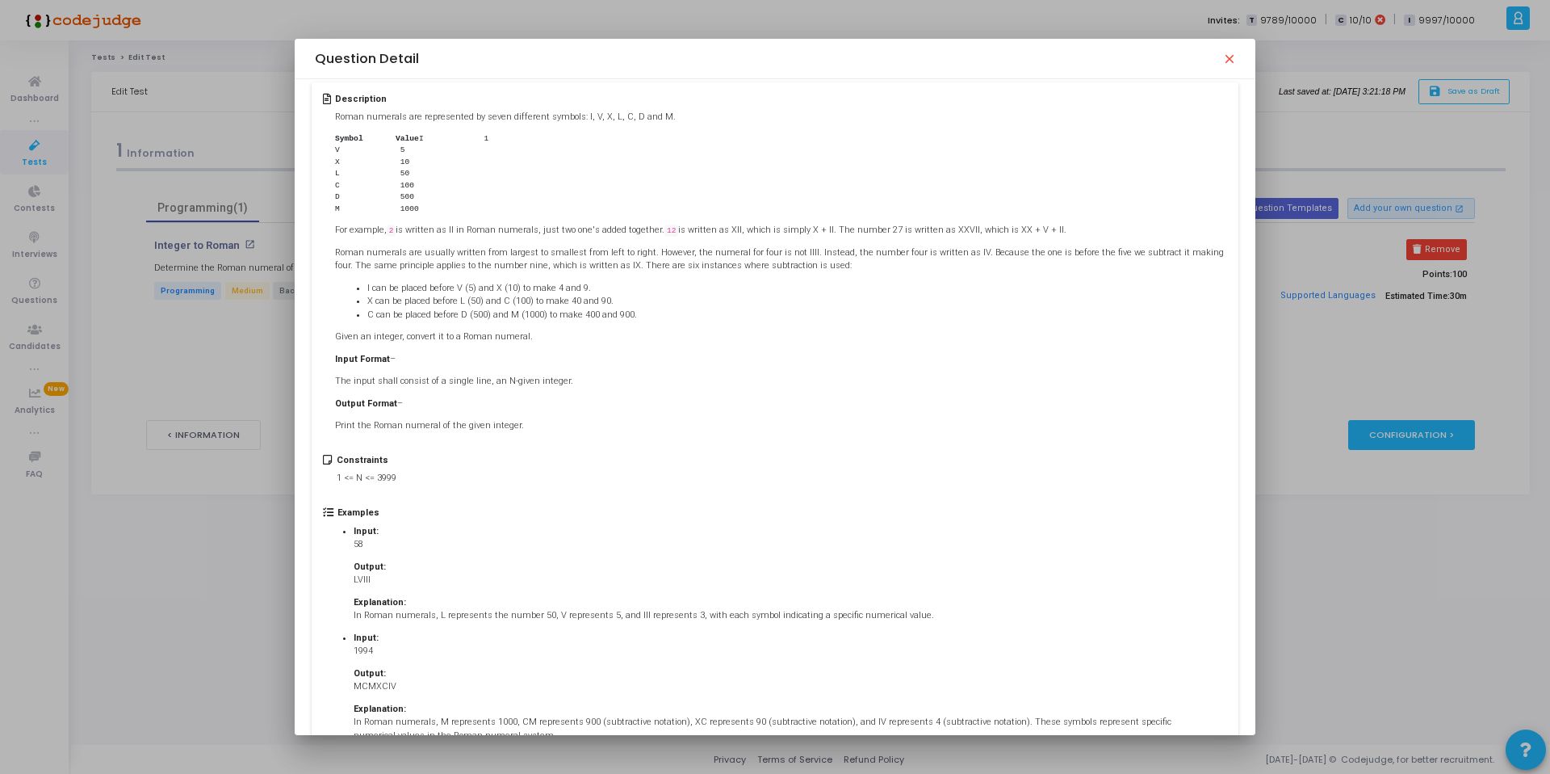
scroll to position [113, 0]
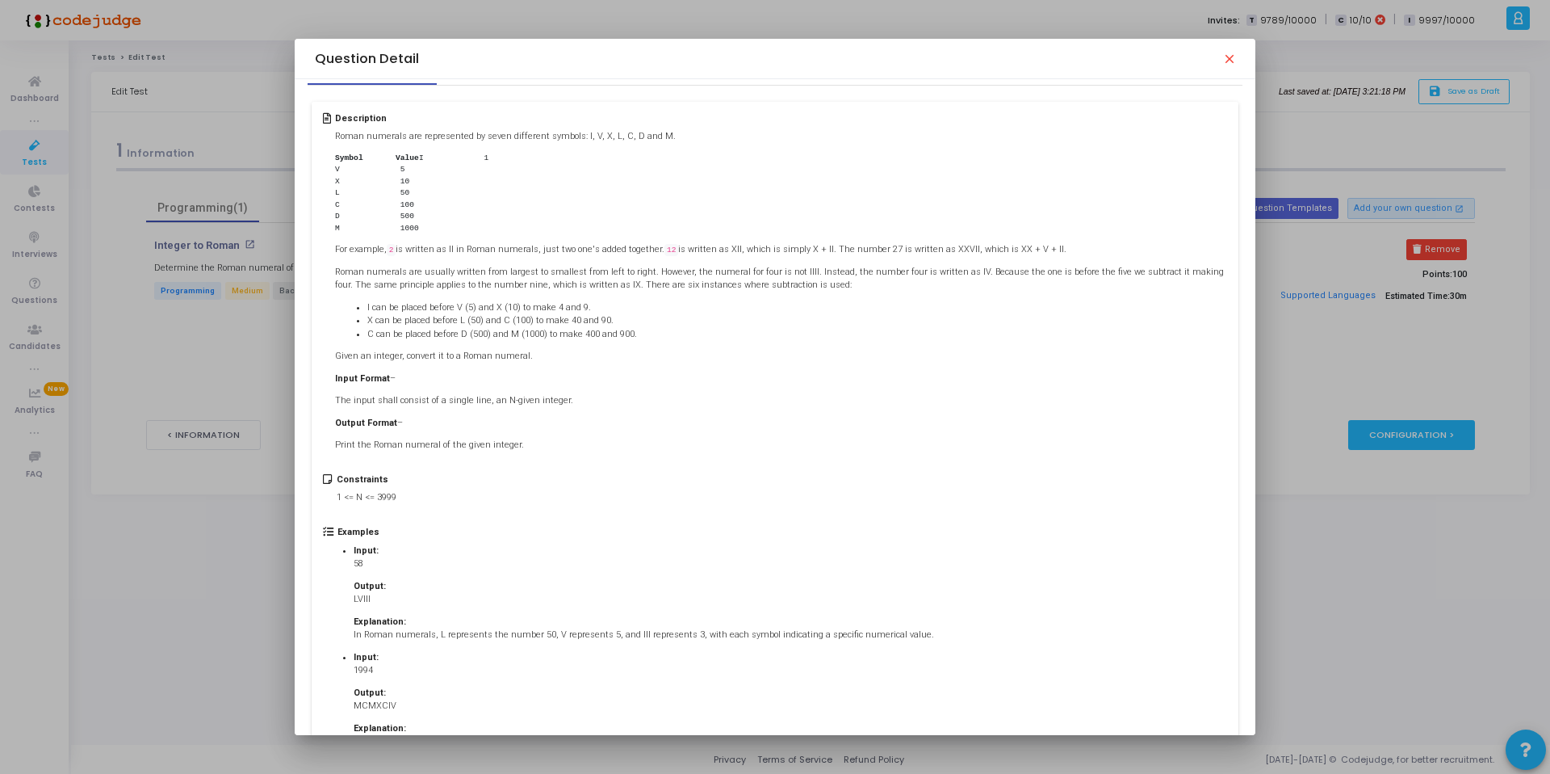
click at [1234, 54] on mat-icon "close" at bounding box center [1229, 58] width 13 height 13
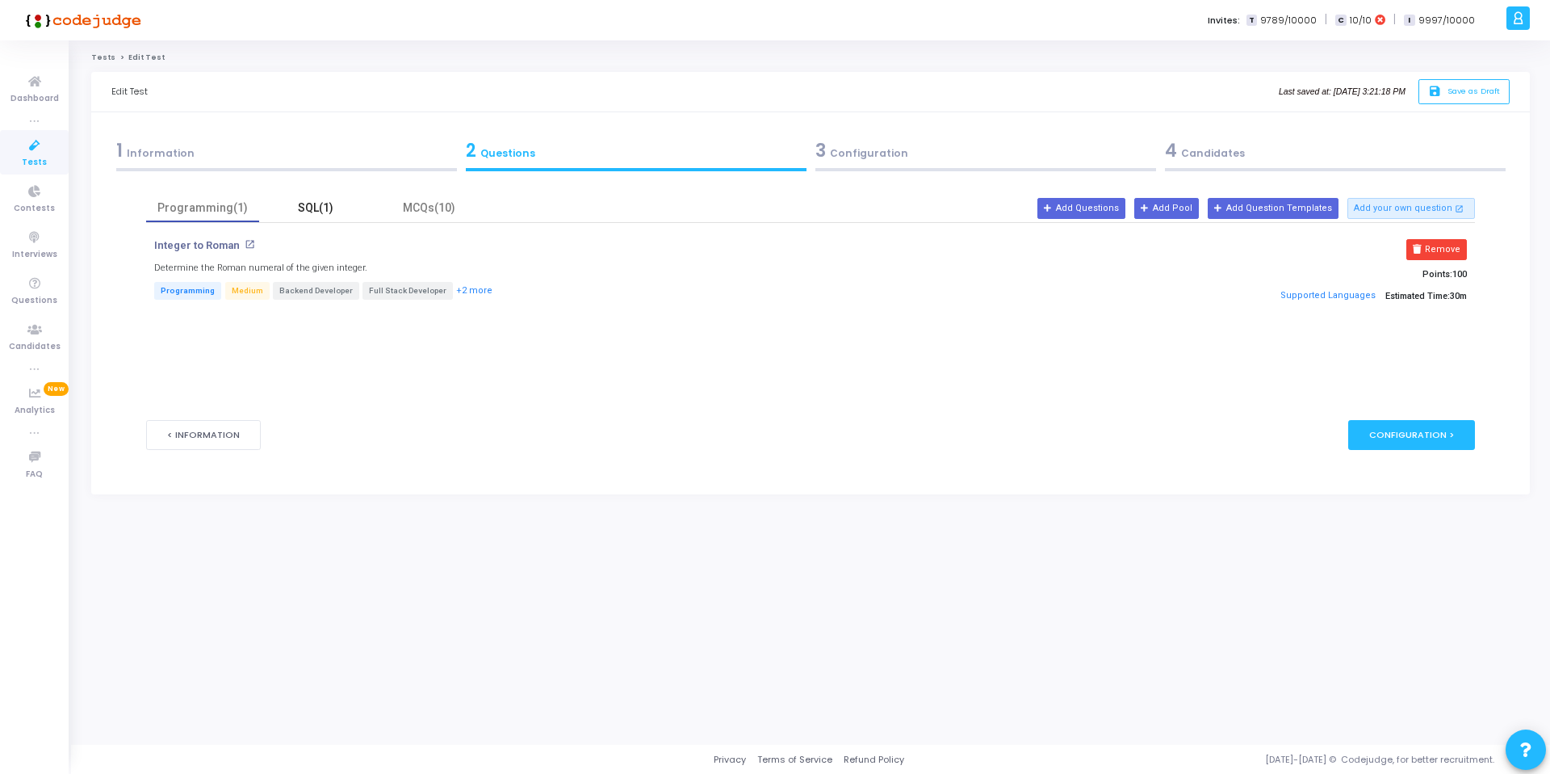
click at [322, 213] on div "SQL(1)" at bounding box center [316, 207] width 94 height 17
click at [173, 250] on p "Percentage of Students" at bounding box center [214, 245] width 120 height 13
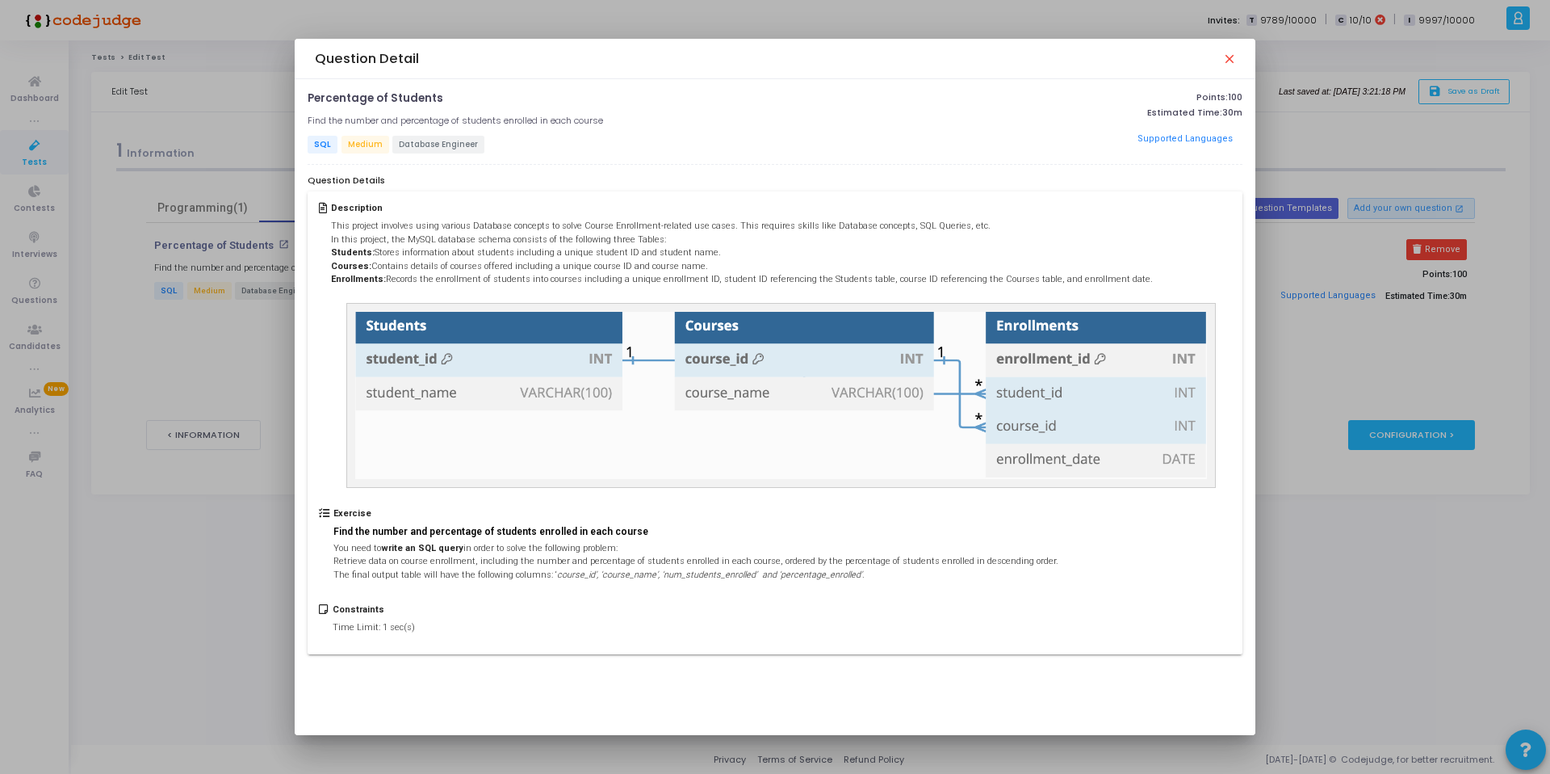
click at [1407, 233] on div at bounding box center [775, 387] width 1550 height 774
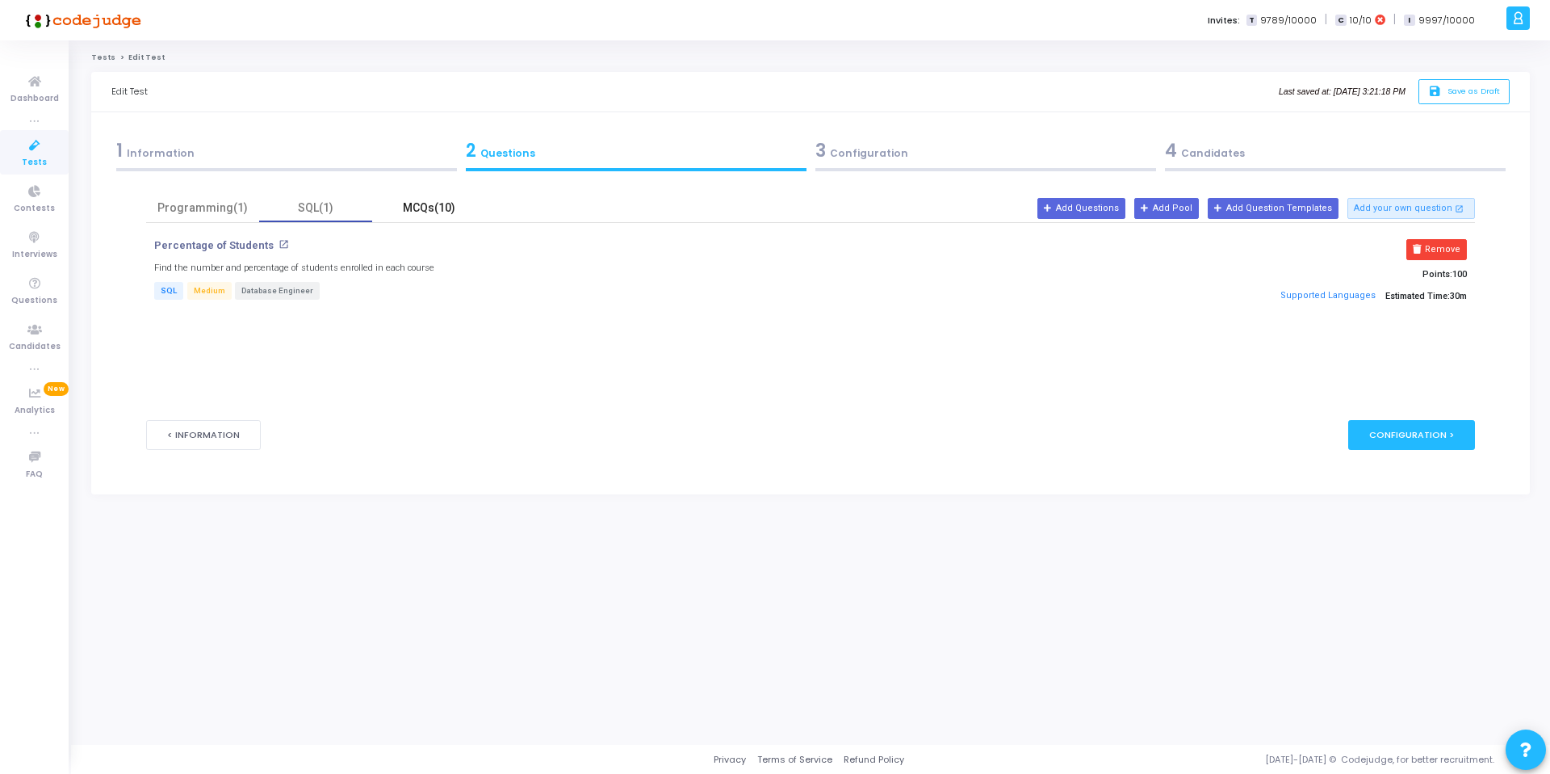
click at [415, 197] on div "MCQs(10)" at bounding box center [428, 208] width 113 height 28
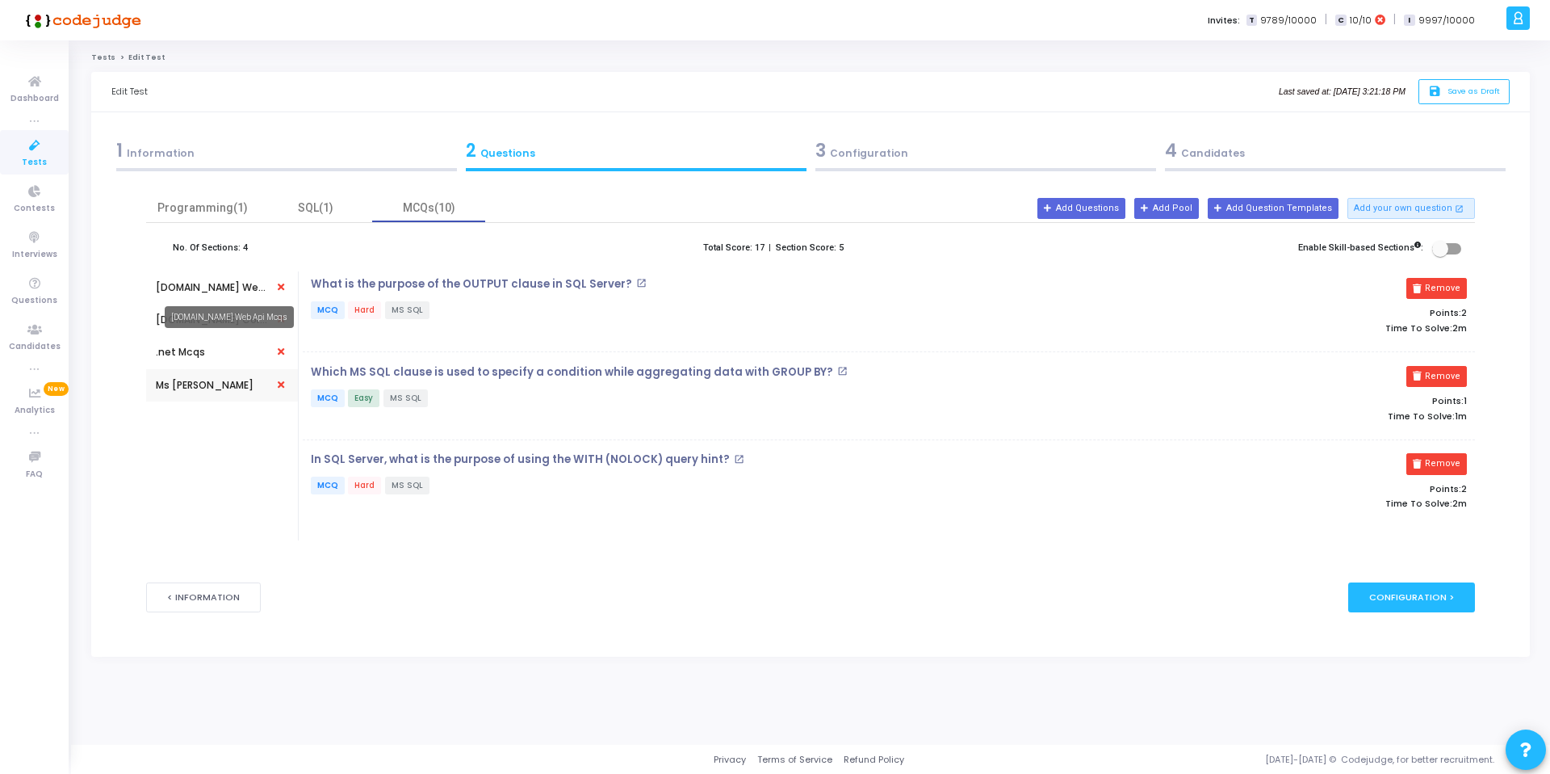
click at [194, 284] on div "[DOMAIN_NAME] Web Api Mcqs" at bounding box center [212, 287] width 113 height 15
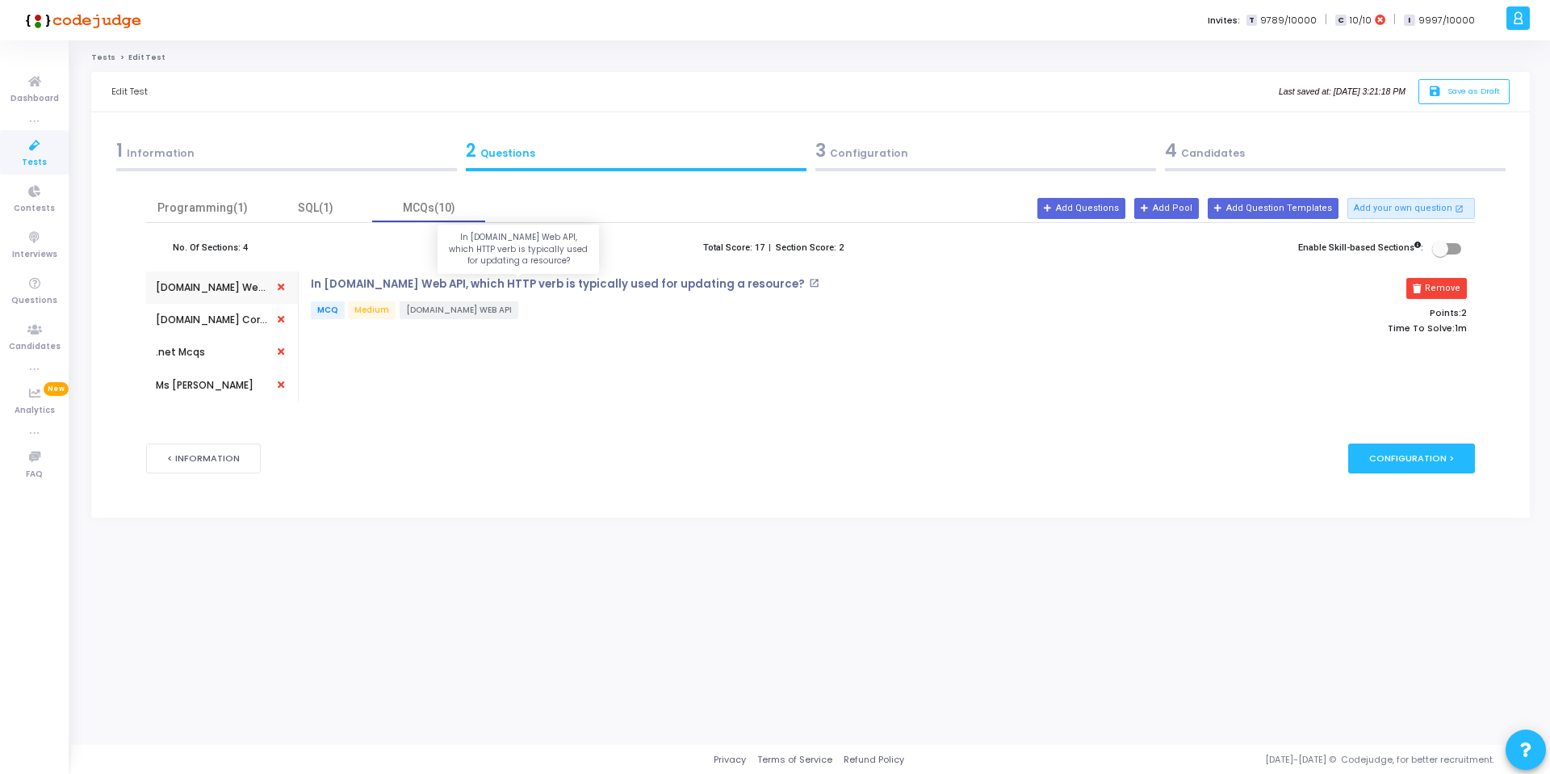
click at [405, 283] on p "In [DOMAIN_NAME] Web API, which HTTP verb is typically used for updating a reso…" at bounding box center [558, 284] width 494 height 13
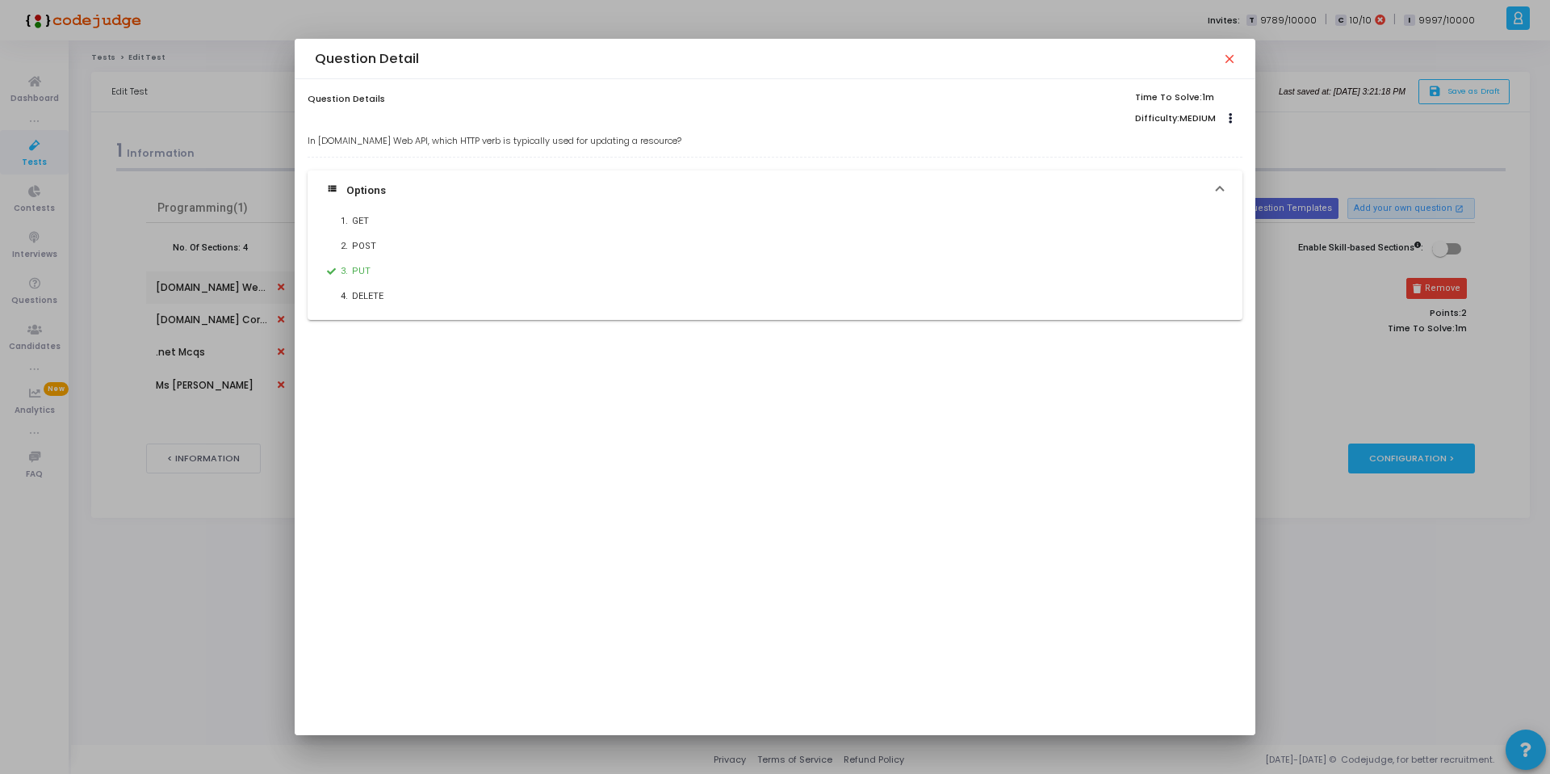
click at [233, 128] on div at bounding box center [775, 387] width 1550 height 774
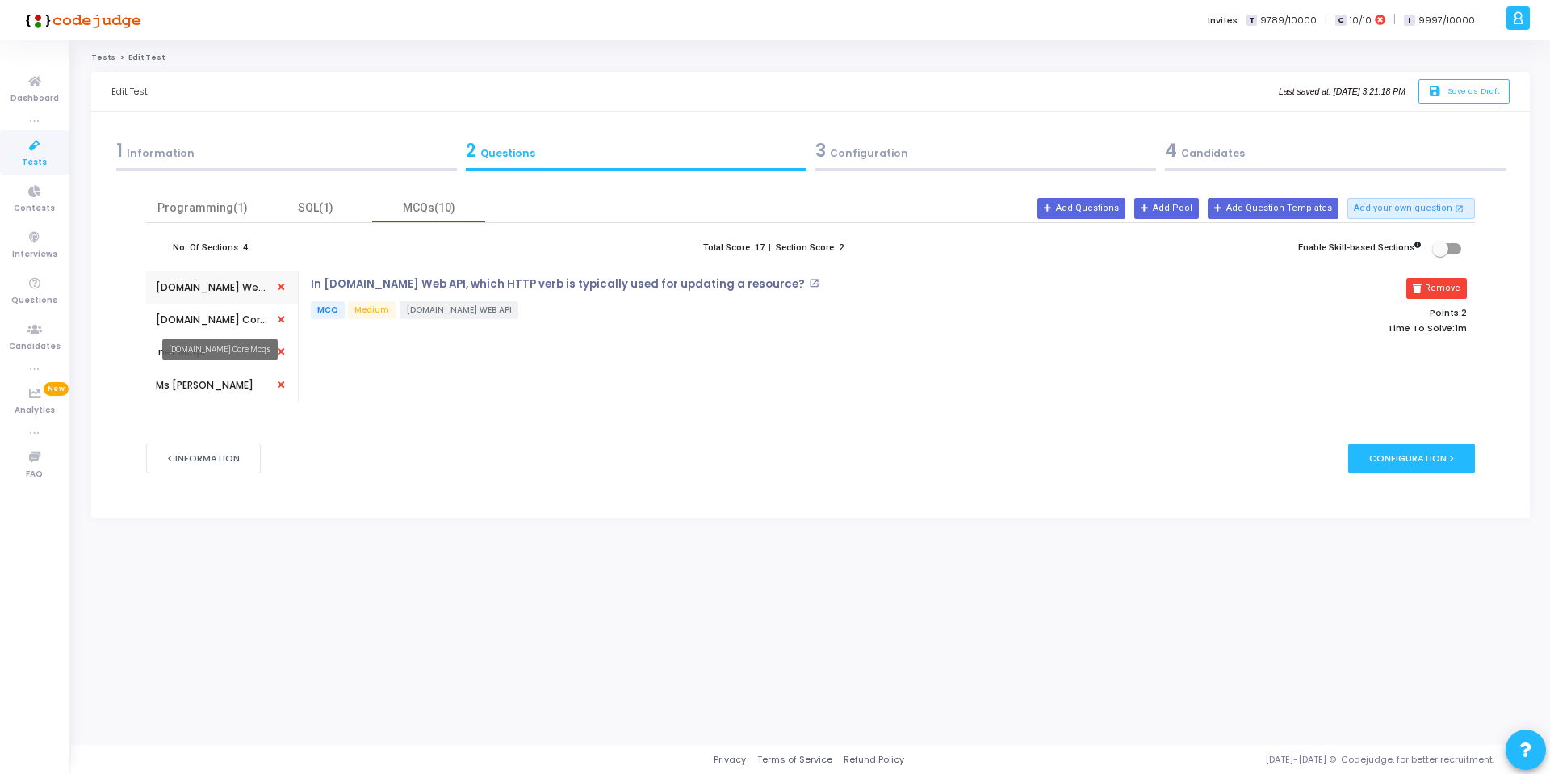
click at [209, 321] on div "[DOMAIN_NAME] Core Mcqs" at bounding box center [212, 319] width 113 height 15
click at [440, 283] on p "In [DOMAIN_NAME] Core, what is the purpose of the appsettings.json file?" at bounding box center [519, 284] width 416 height 13
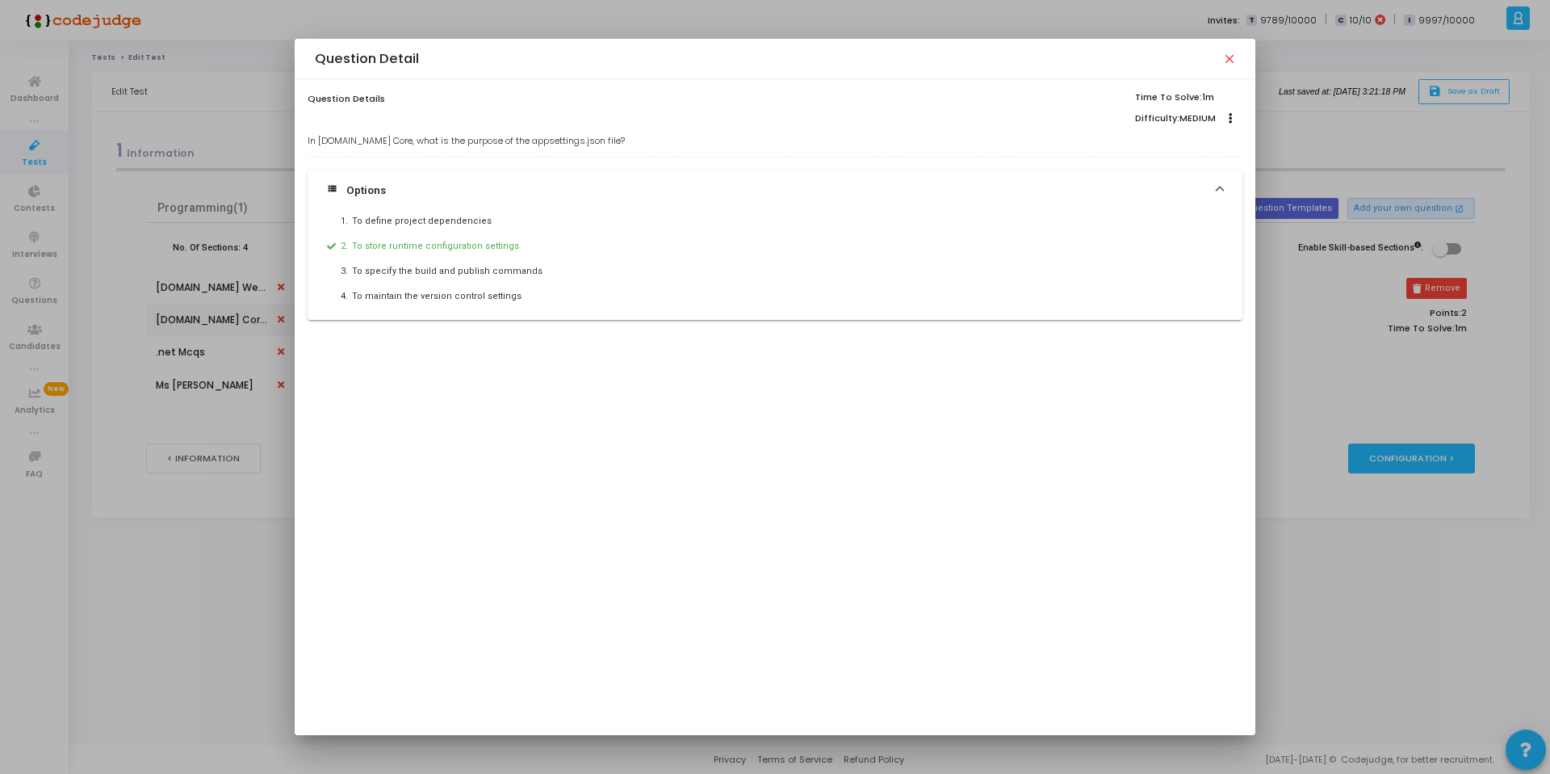
click at [197, 159] on div at bounding box center [775, 387] width 1550 height 774
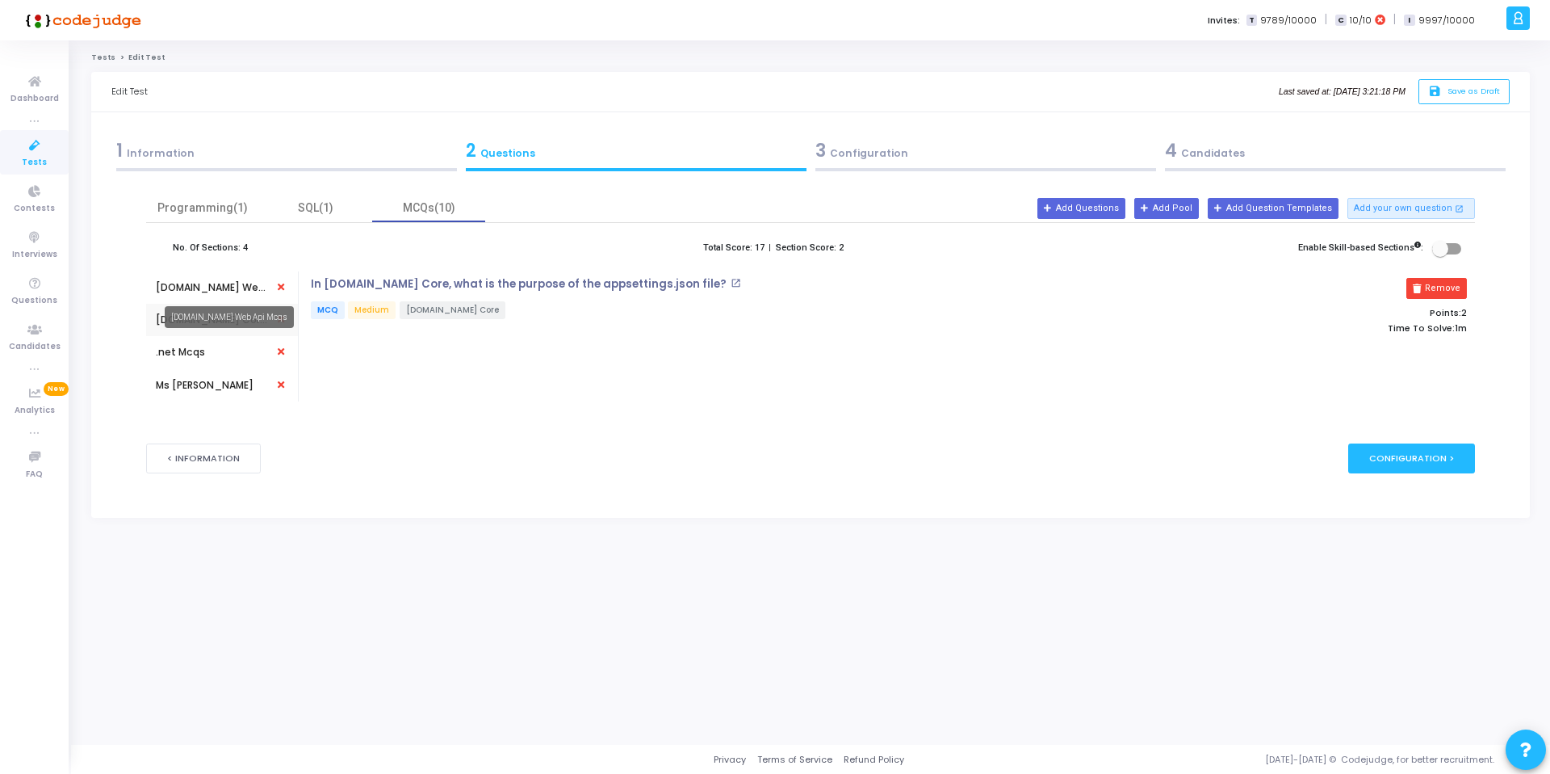
click at [180, 310] on div "[DOMAIN_NAME] Web Api Mcqs" at bounding box center [229, 317] width 129 height 22
click at [185, 300] on mat-tooltip-component "[DOMAIN_NAME] Web Api Mcqs" at bounding box center [229, 317] width 152 height 44
click at [191, 288] on div "[DOMAIN_NAME] Web Api Mcqs" at bounding box center [212, 287] width 113 height 15
click at [473, 283] on p "In [DOMAIN_NAME] Web API, which HTTP verb is typically used for updating a reso…" at bounding box center [558, 284] width 494 height 13
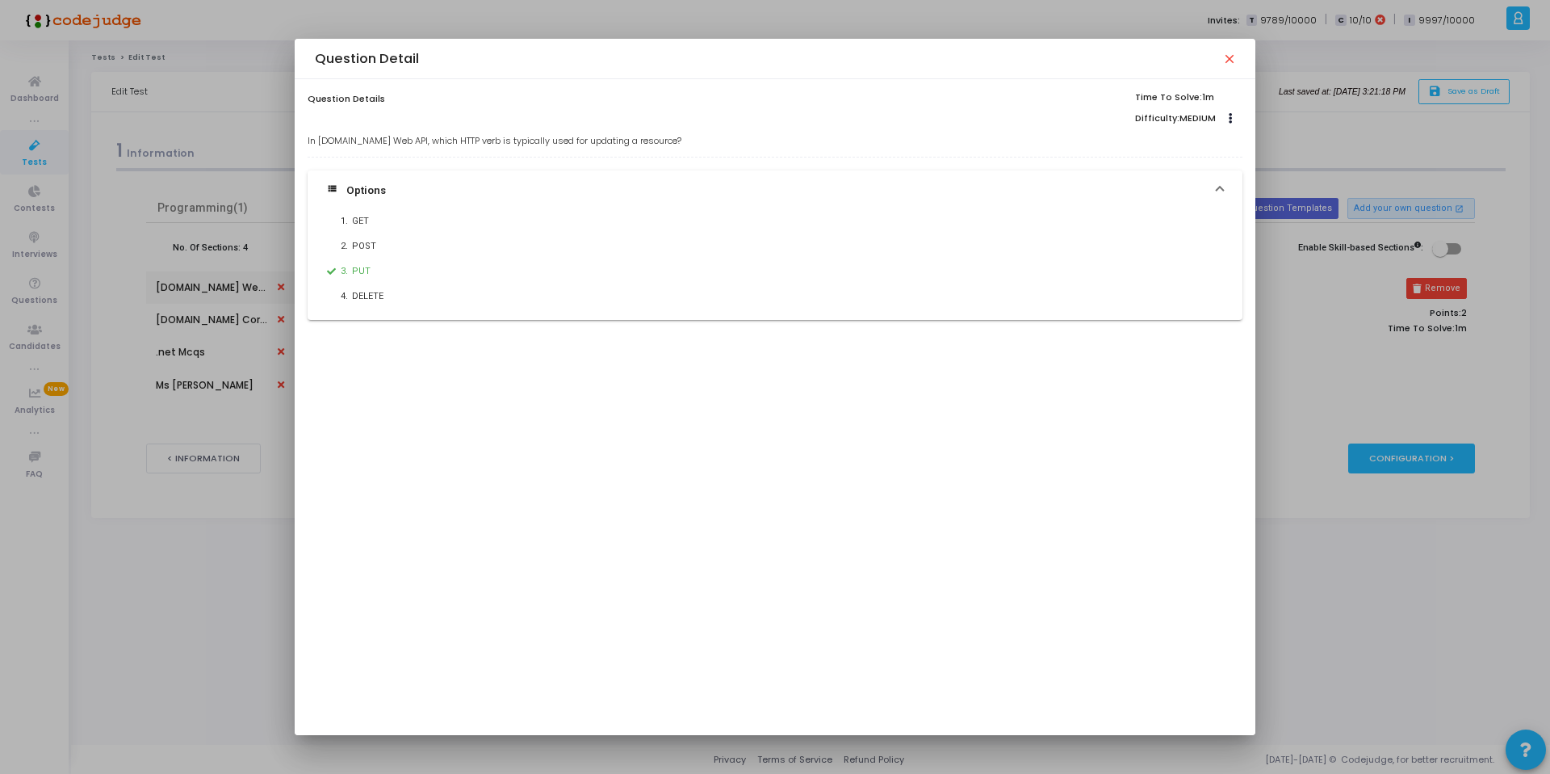
click at [423, 145] on p "In [DOMAIN_NAME] Web API, which HTTP verb is typically used for updating a reso…" at bounding box center [775, 141] width 934 height 14
copy div "In [DOMAIN_NAME] Web API, which HTTP verb is typically used for updating a reso…"
click at [244, 333] on div at bounding box center [775, 387] width 1550 height 774
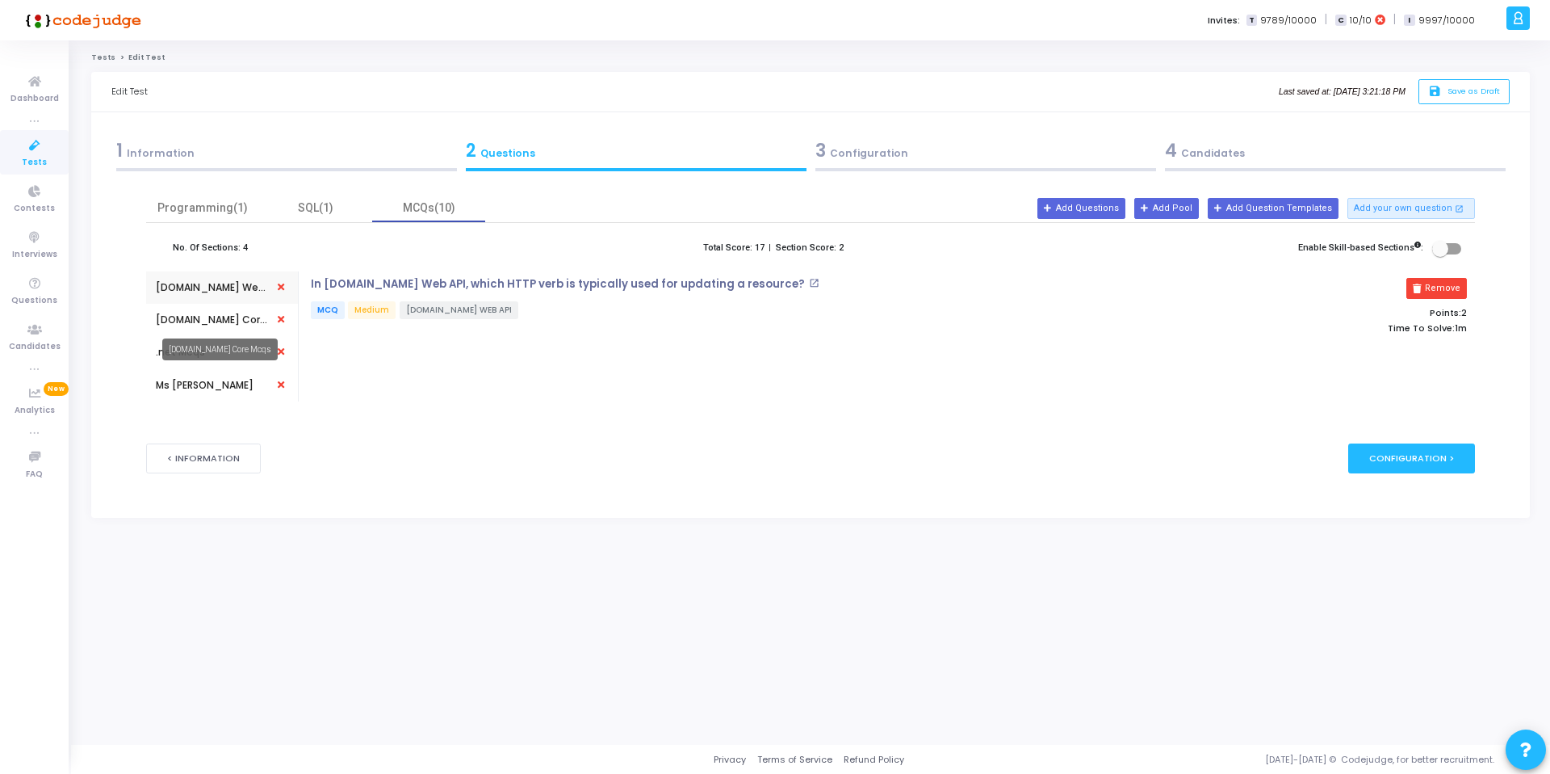
click at [194, 322] on div "[DOMAIN_NAME] Core Mcqs" at bounding box center [212, 319] width 113 height 15
click at [455, 285] on p "In [DOMAIN_NAME] Core, what is the purpose of the appsettings.json file?" at bounding box center [519, 284] width 416 height 13
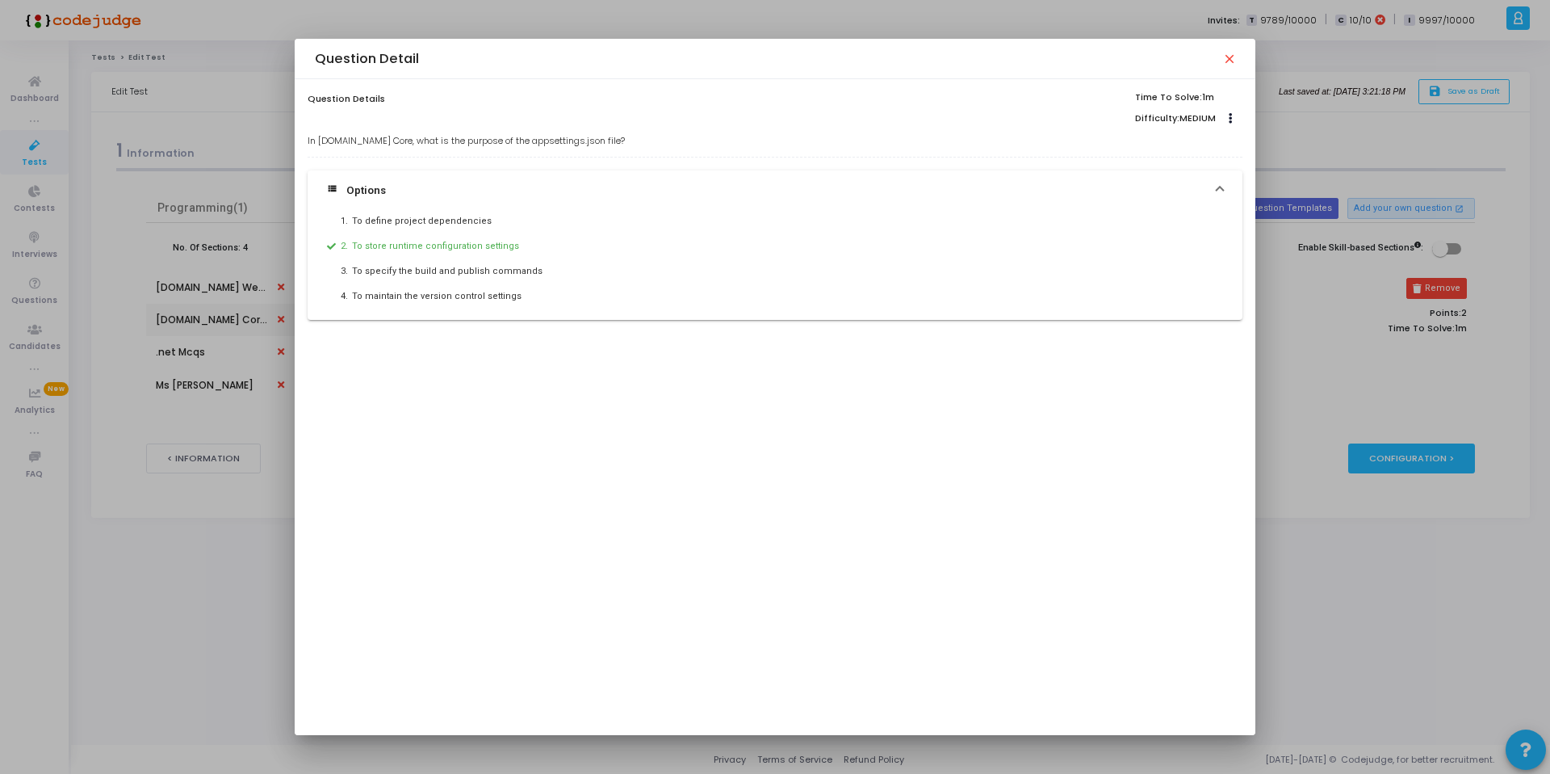
click at [187, 365] on div at bounding box center [775, 387] width 1550 height 774
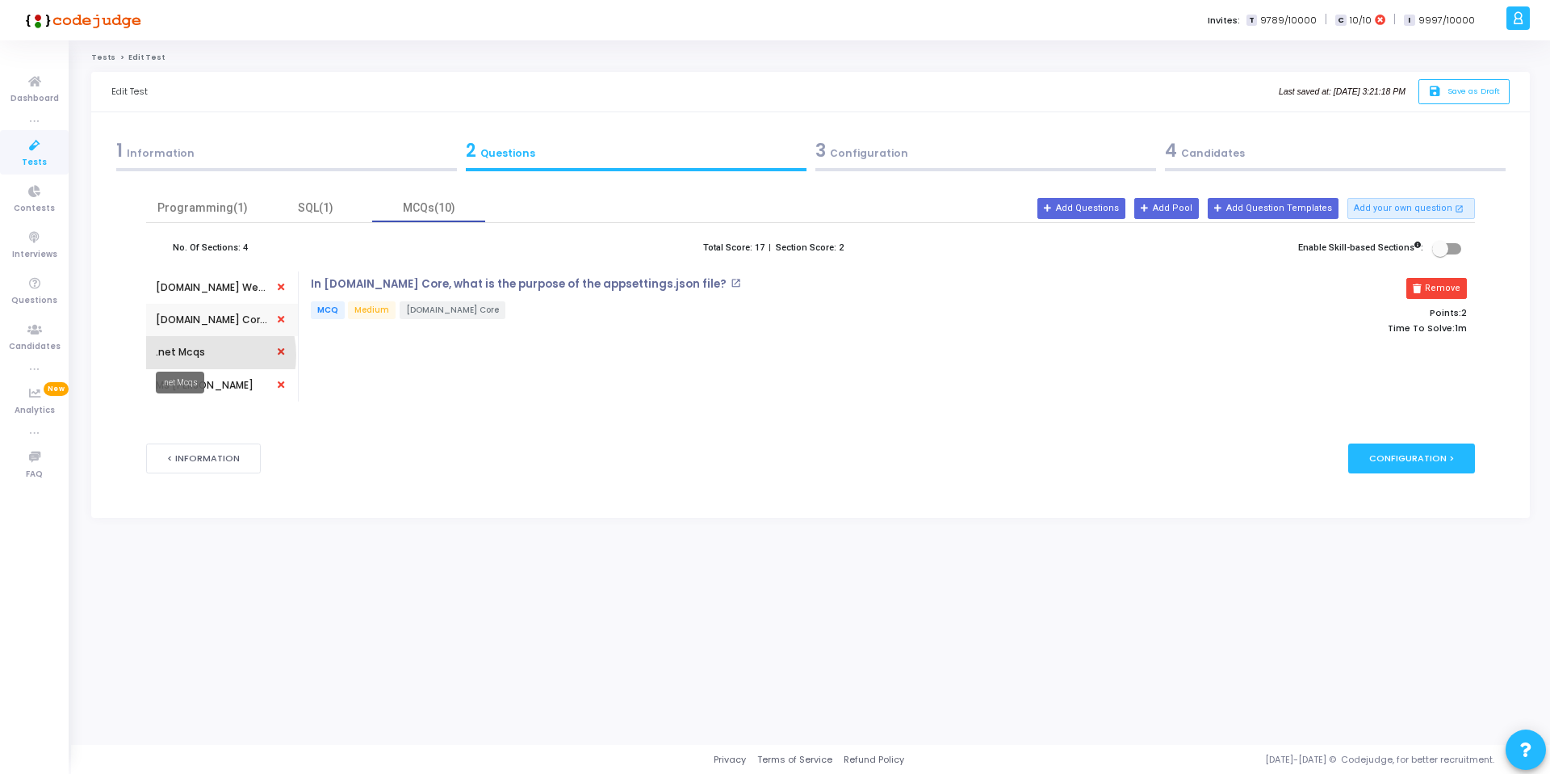
click at [198, 355] on div ".net Mcqs" at bounding box center [180, 352] width 49 height 15
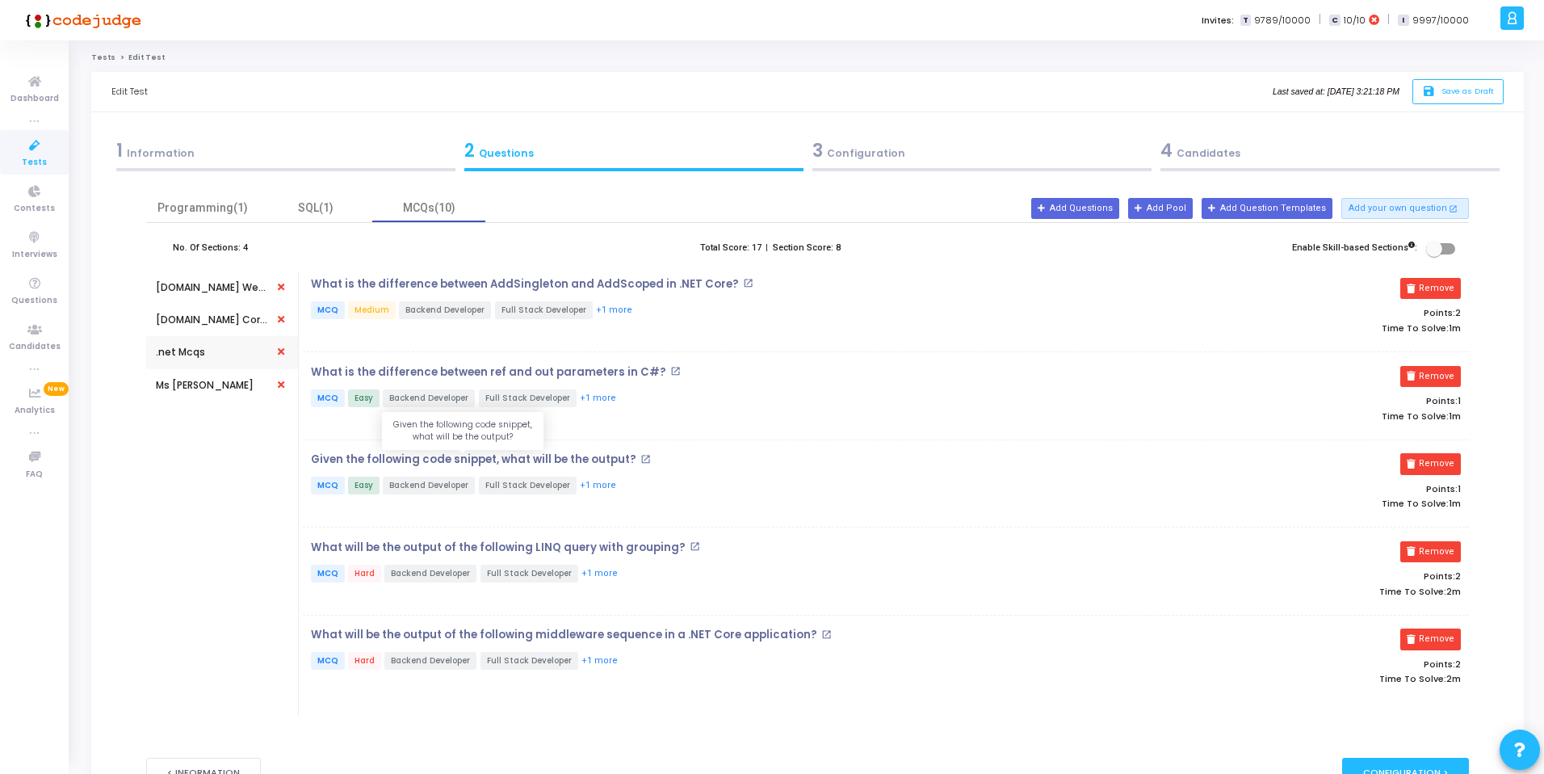
click at [505, 462] on p "Given the following code snippet, what will be the output?" at bounding box center [473, 459] width 325 height 13
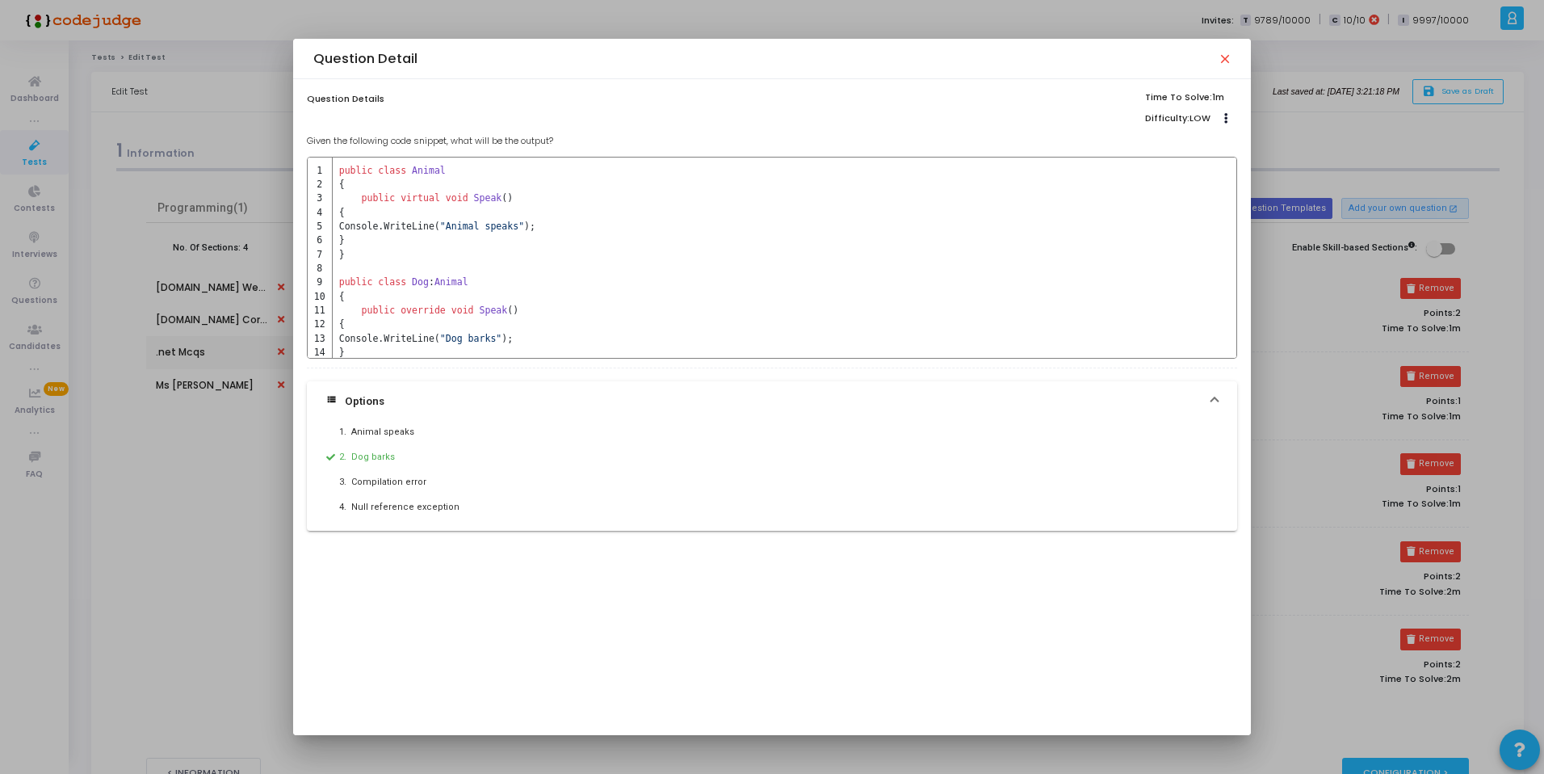
click at [193, 465] on div at bounding box center [772, 387] width 1544 height 774
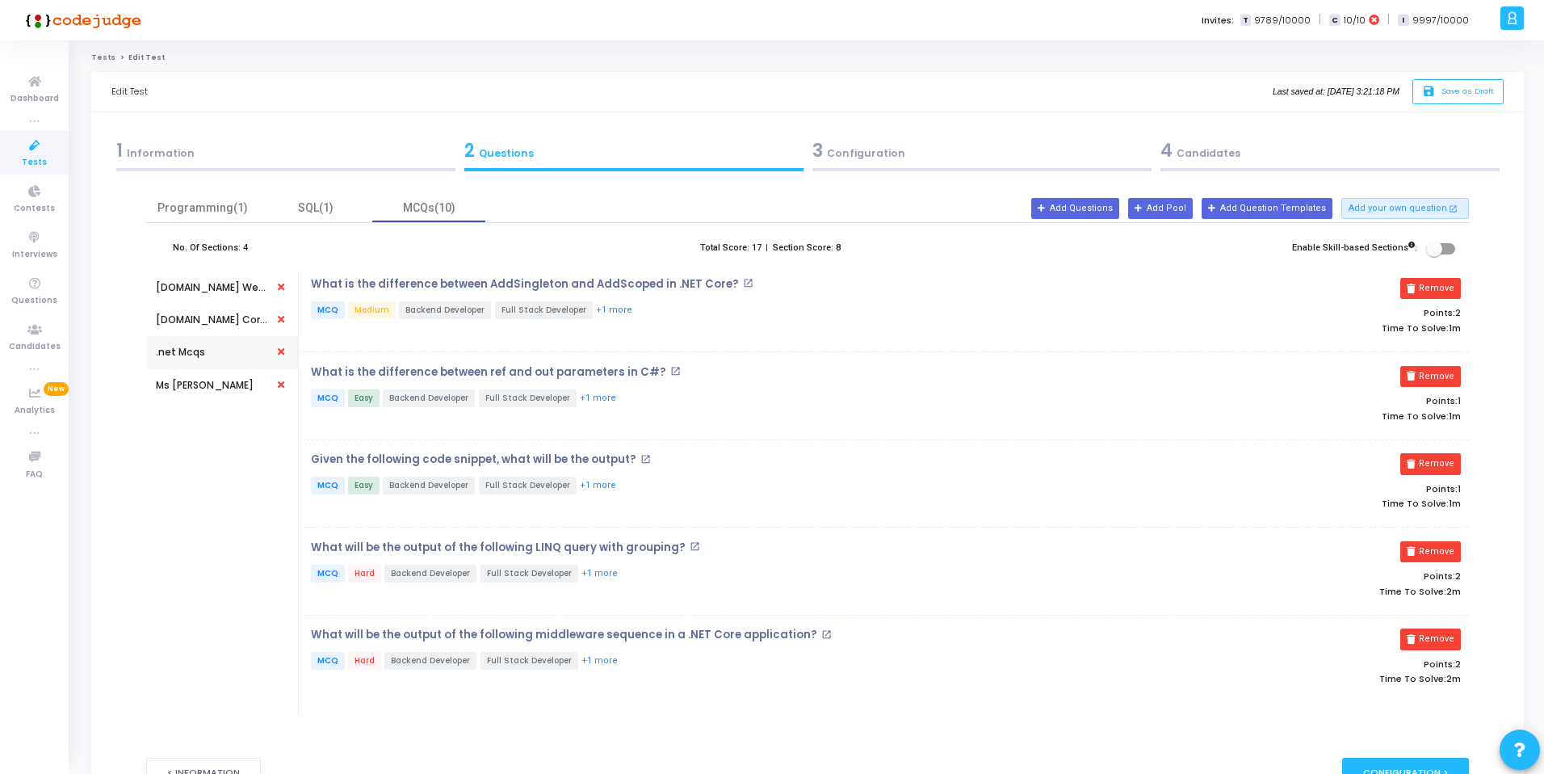
click at [523, 554] on div "What will be the output of the following LINQ query with grouping? open_in_new …" at bounding box center [692, 571] width 778 height 61
click at [531, 549] on p "What will be the output of the following LINQ query with grouping?" at bounding box center [498, 547] width 375 height 13
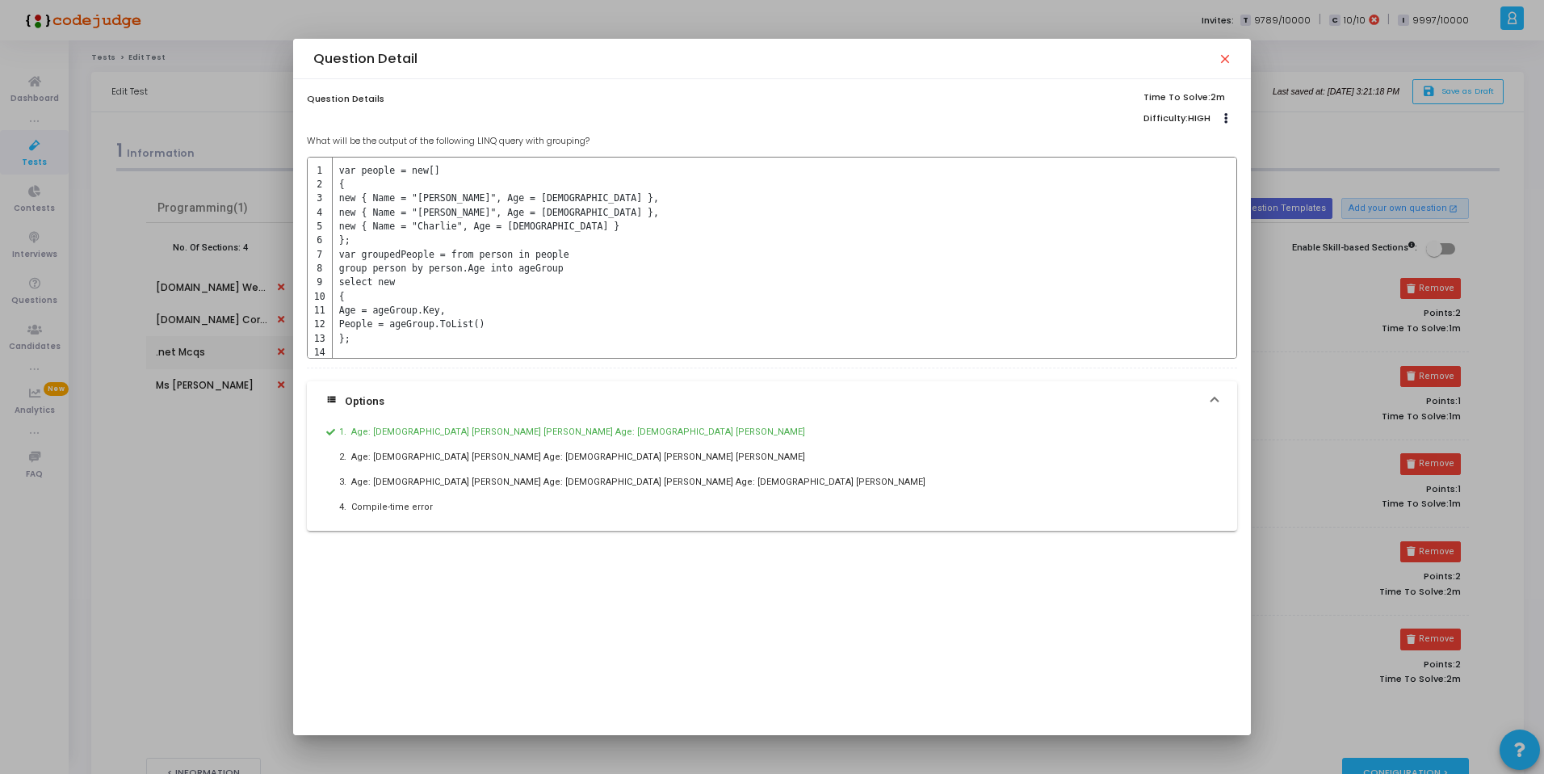
click at [221, 525] on div at bounding box center [772, 387] width 1544 height 774
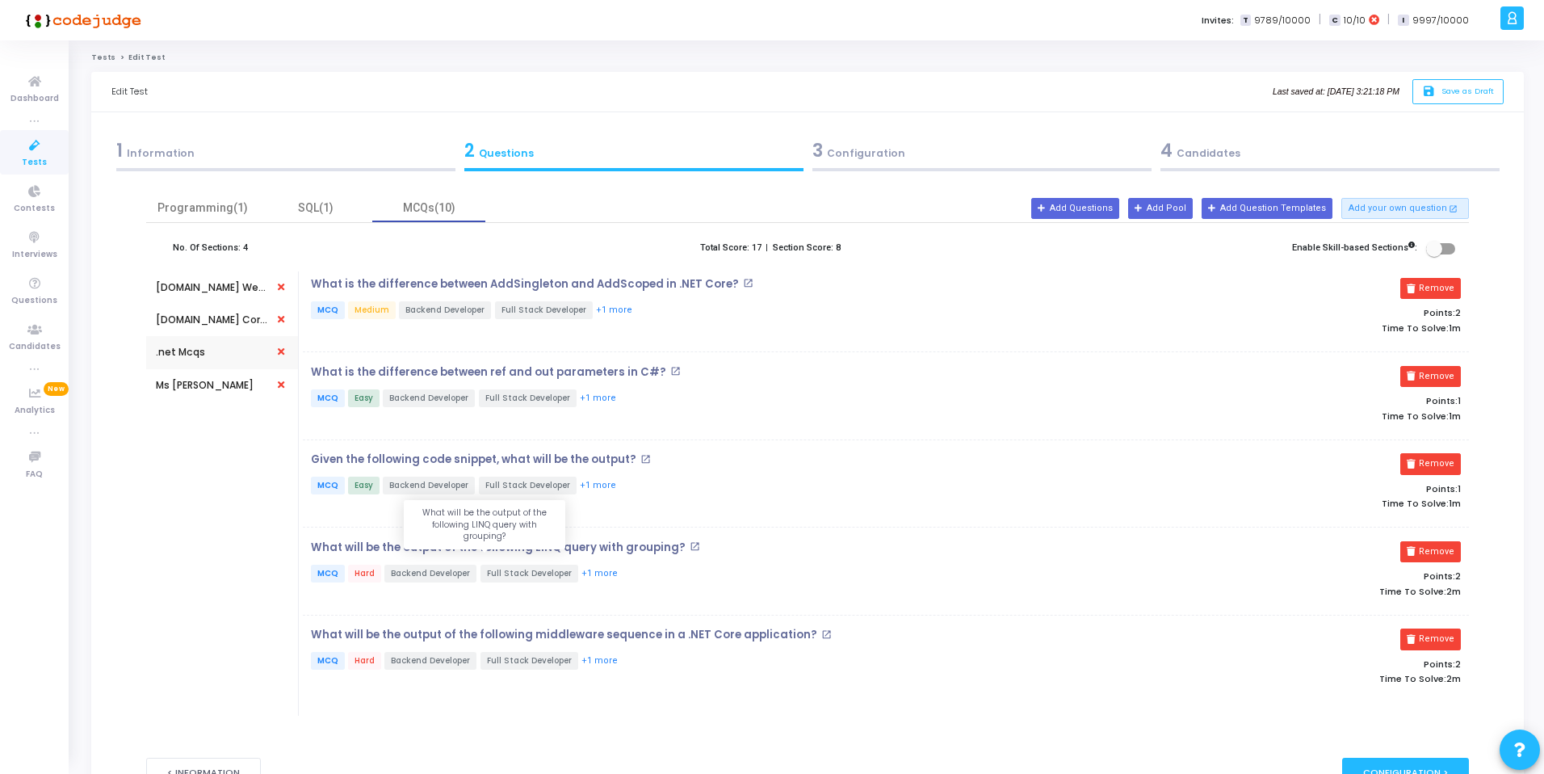
click at [455, 543] on p "What will be the output of the following LINQ query with grouping?" at bounding box center [498, 547] width 375 height 13
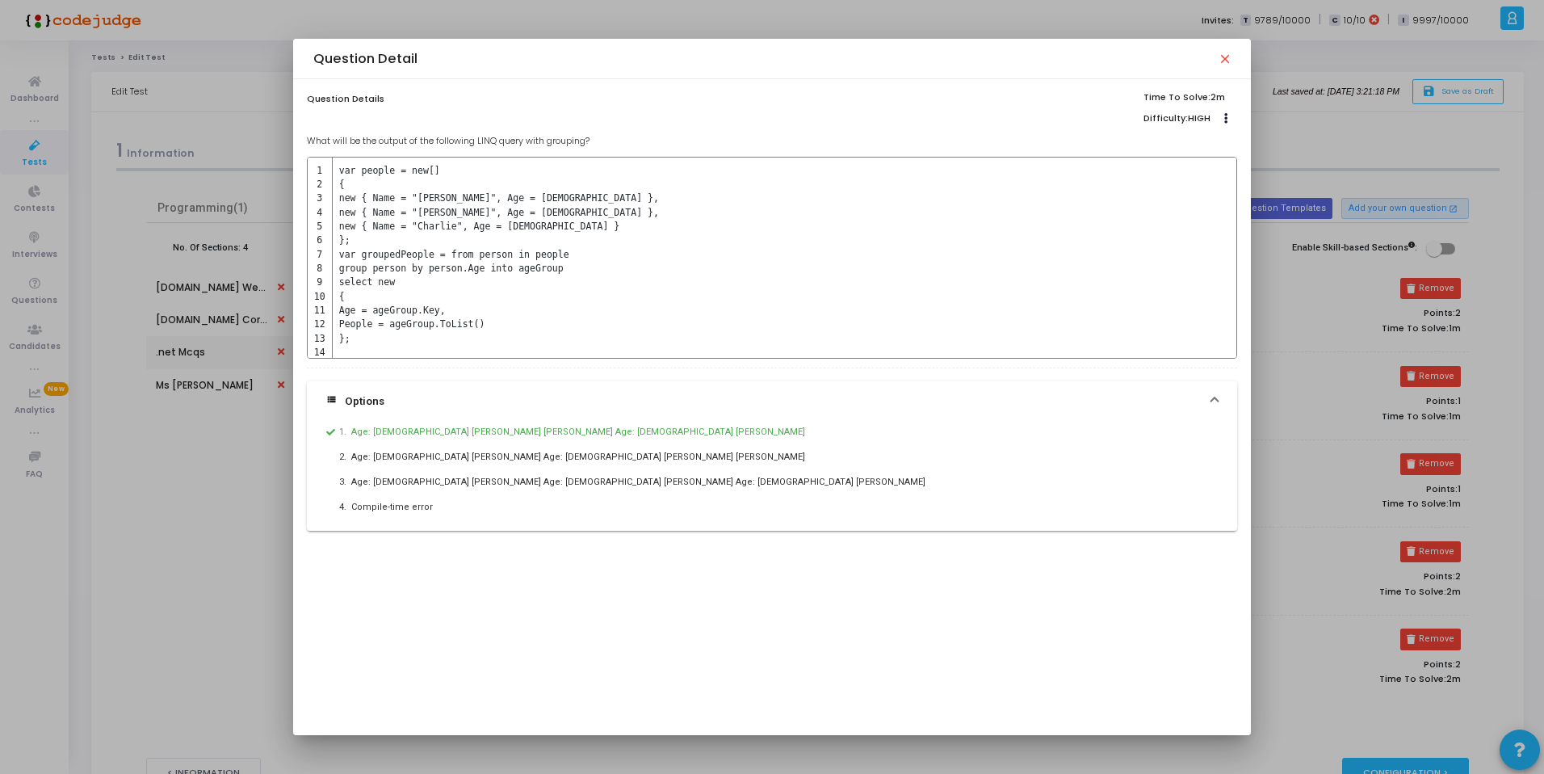
click at [233, 393] on div at bounding box center [772, 387] width 1544 height 774
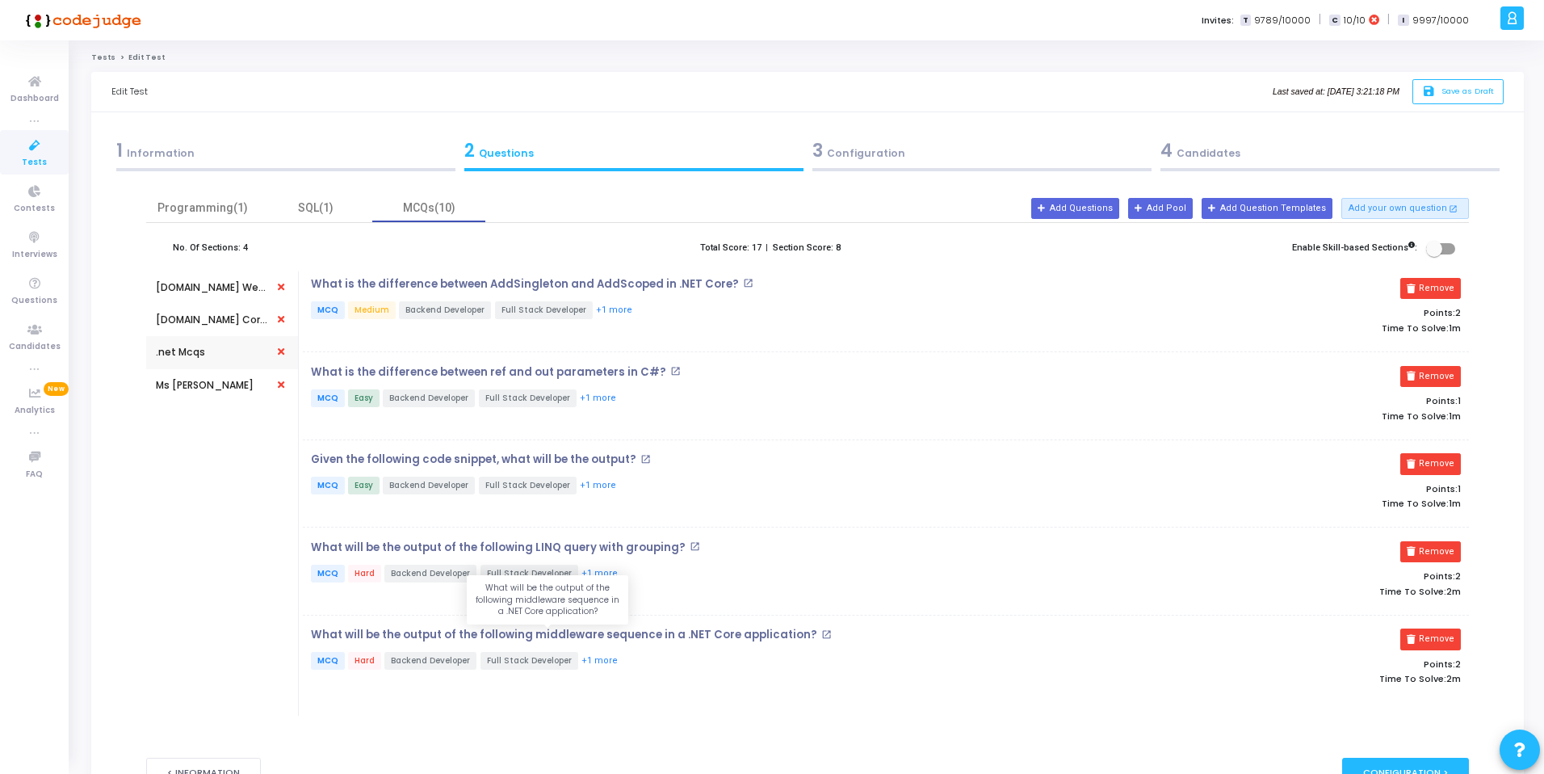
click at [535, 636] on p "What will be the output of the following middleware sequence in a .NET Core app…" at bounding box center [564, 634] width 506 height 13
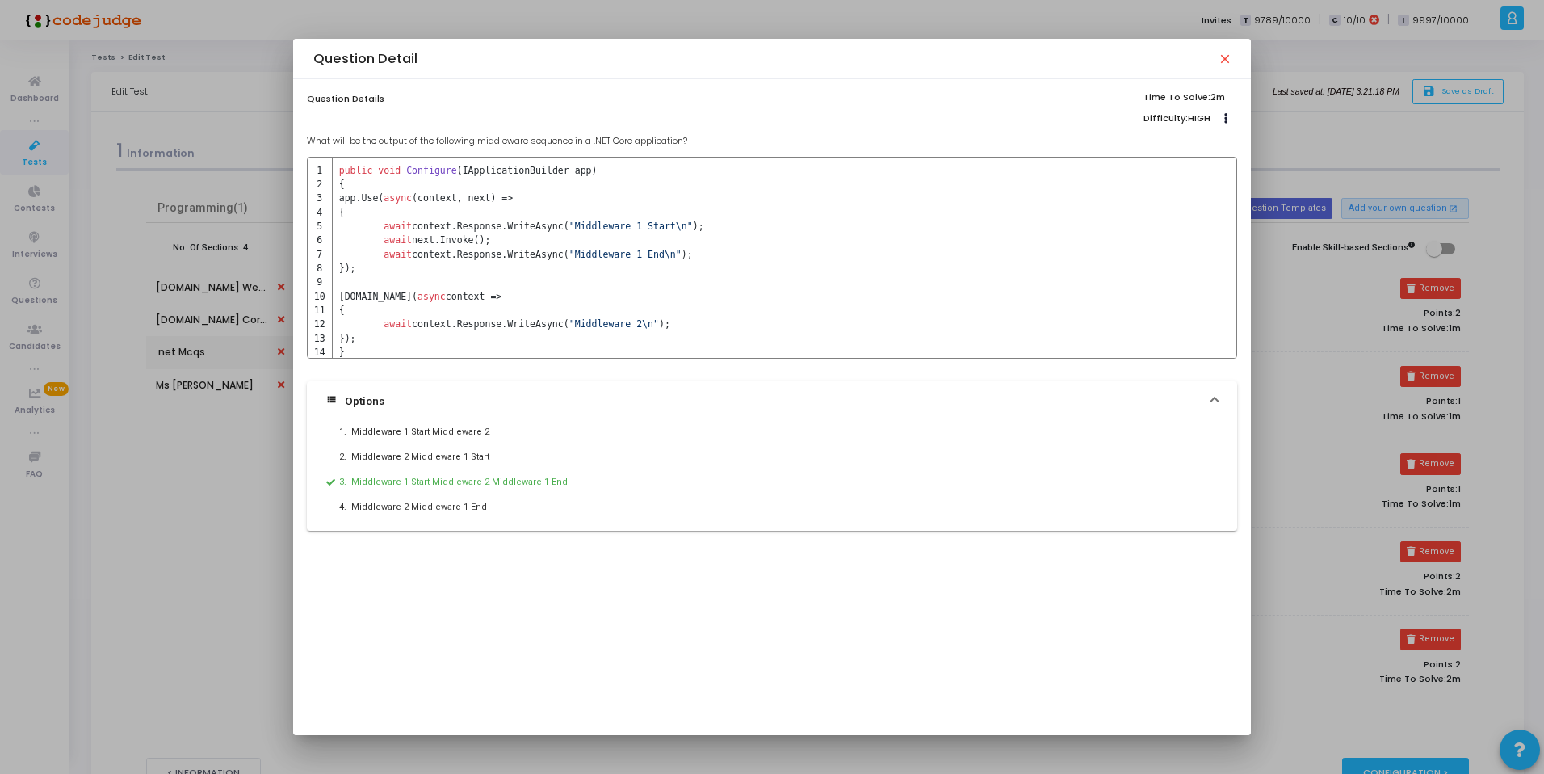
click at [212, 514] on div at bounding box center [772, 387] width 1544 height 774
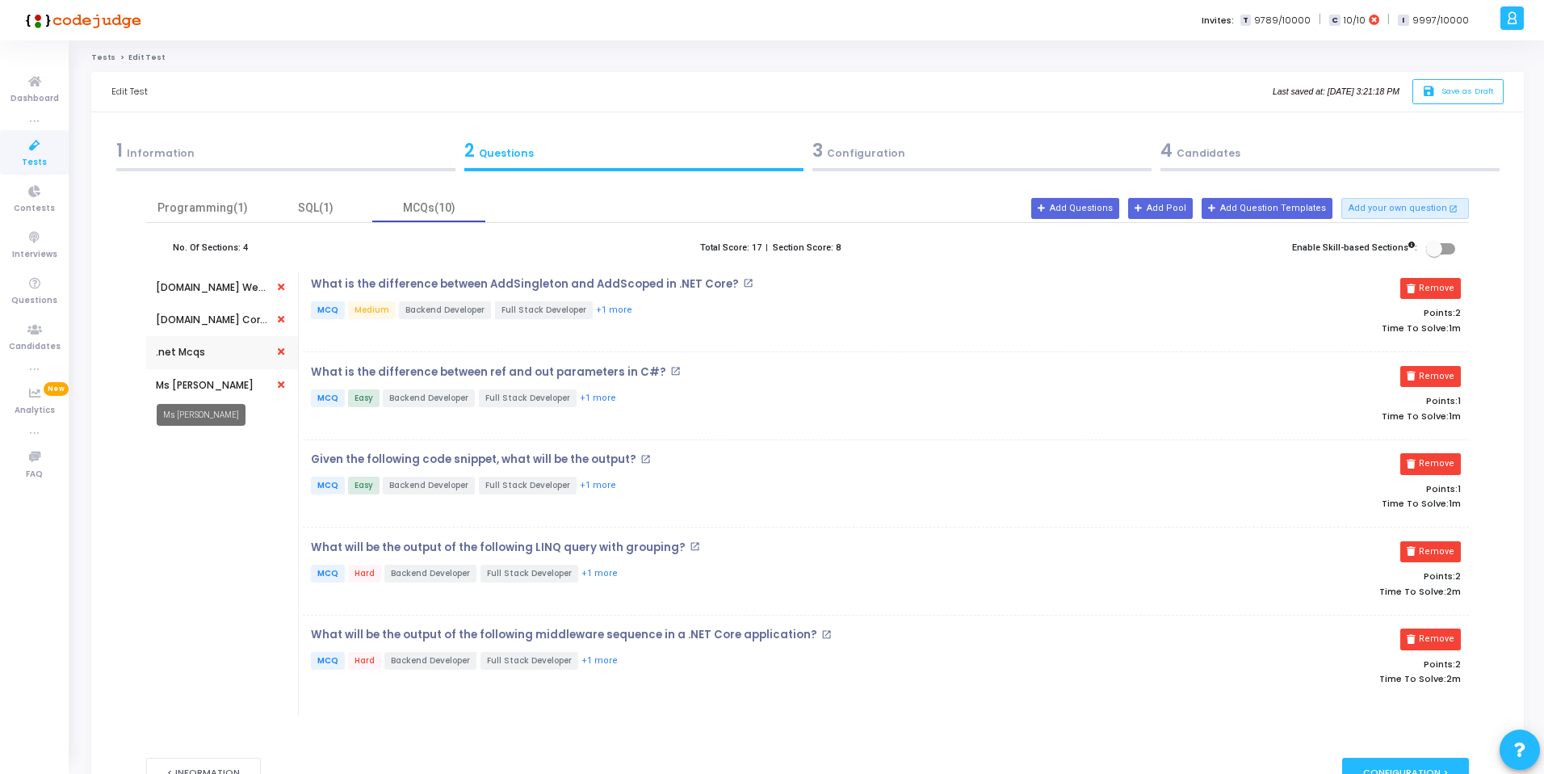
click at [184, 386] on div "Ms [PERSON_NAME]" at bounding box center [205, 385] width 98 height 15
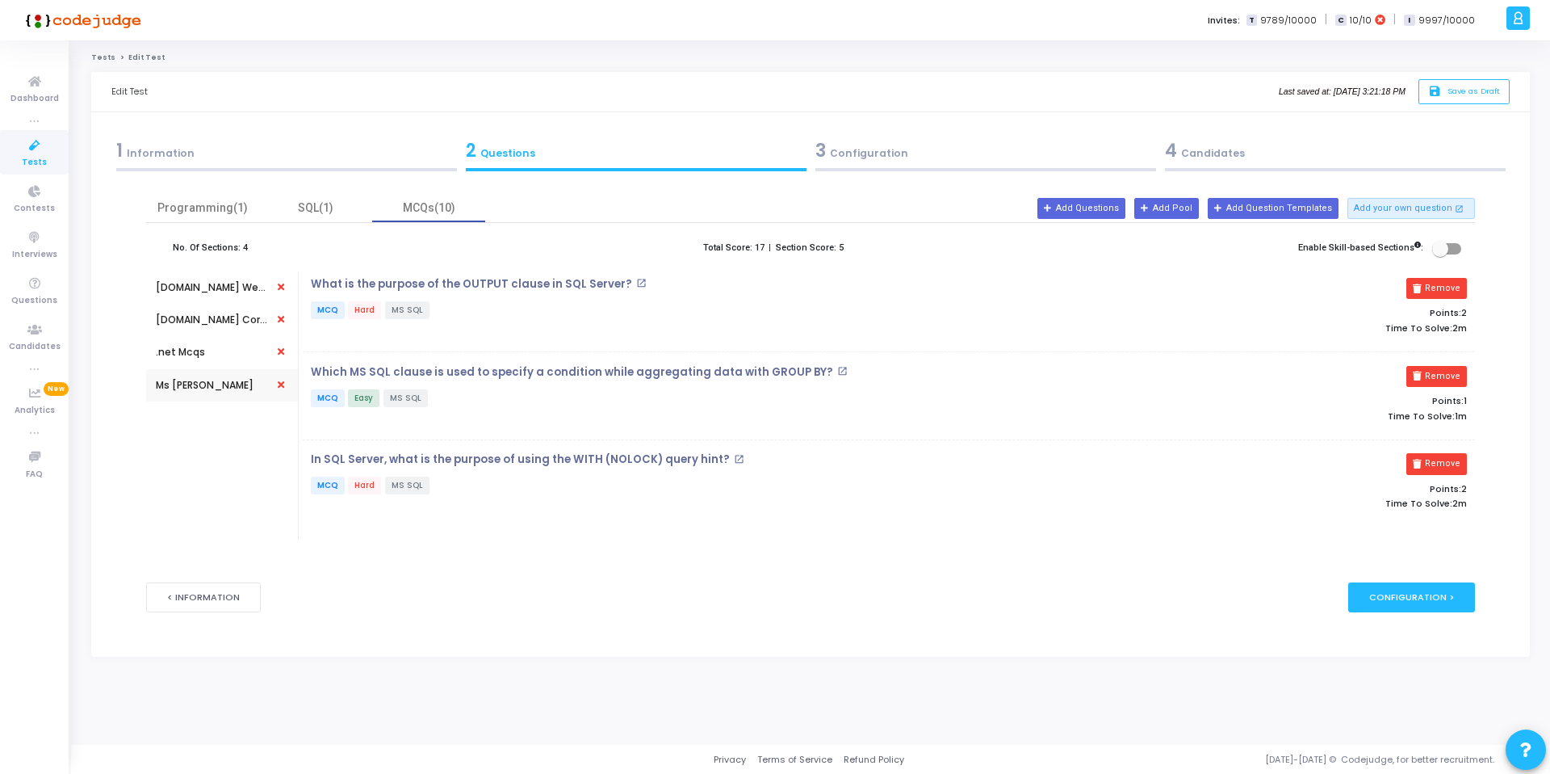
drag, startPoint x: 564, startPoint y: 450, endPoint x: 542, endPoint y: 433, distance: 27.6
click at [545, 435] on body "</div></div> O [PERSON_NAME] Subscribe to a plan of your choice Settings Accoun…" at bounding box center [775, 387] width 1550 height 774
click at [623, 456] on p "In SQL Server, what is the purpose of using the WITH (NOLOCK) query hint?" at bounding box center [520, 459] width 419 height 13
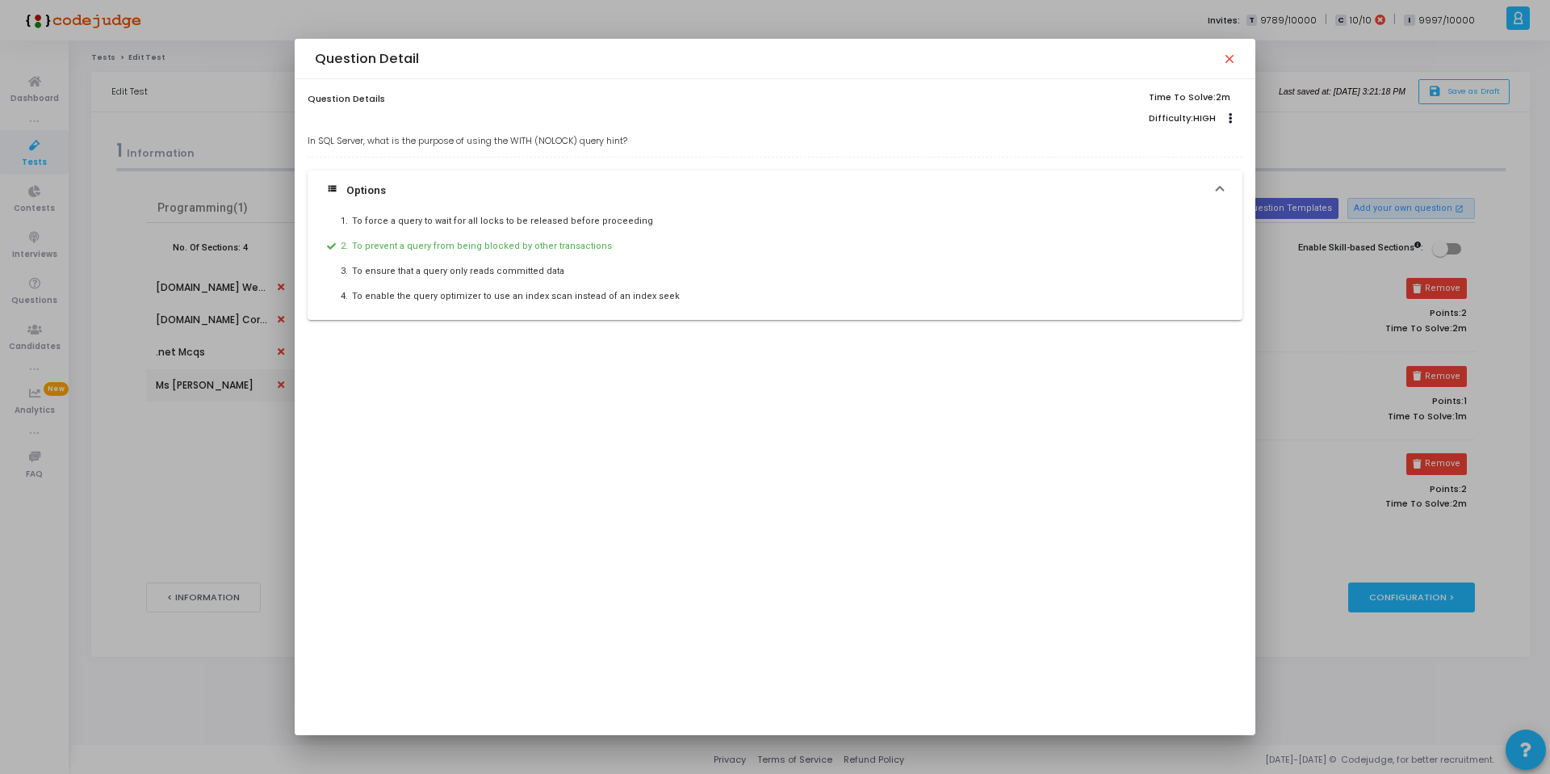
click at [214, 474] on div at bounding box center [775, 387] width 1550 height 774
